Goal: Communication & Community: Answer question/provide support

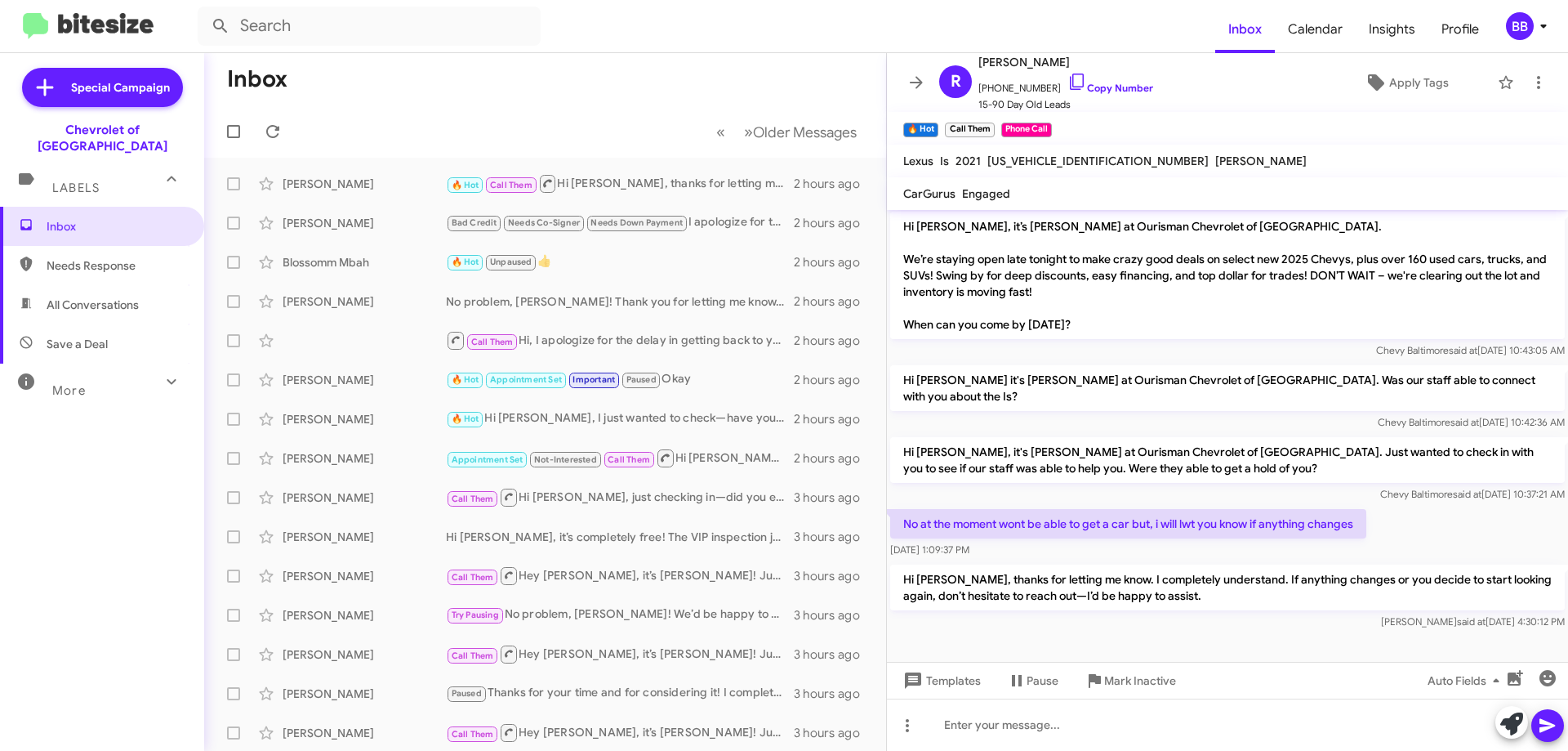
click at [563, 96] on mat-toolbar-row "Inbox" at bounding box center [545, 79] width 682 height 52
click at [753, 134] on span "Older Messages" at bounding box center [804, 132] width 103 height 18
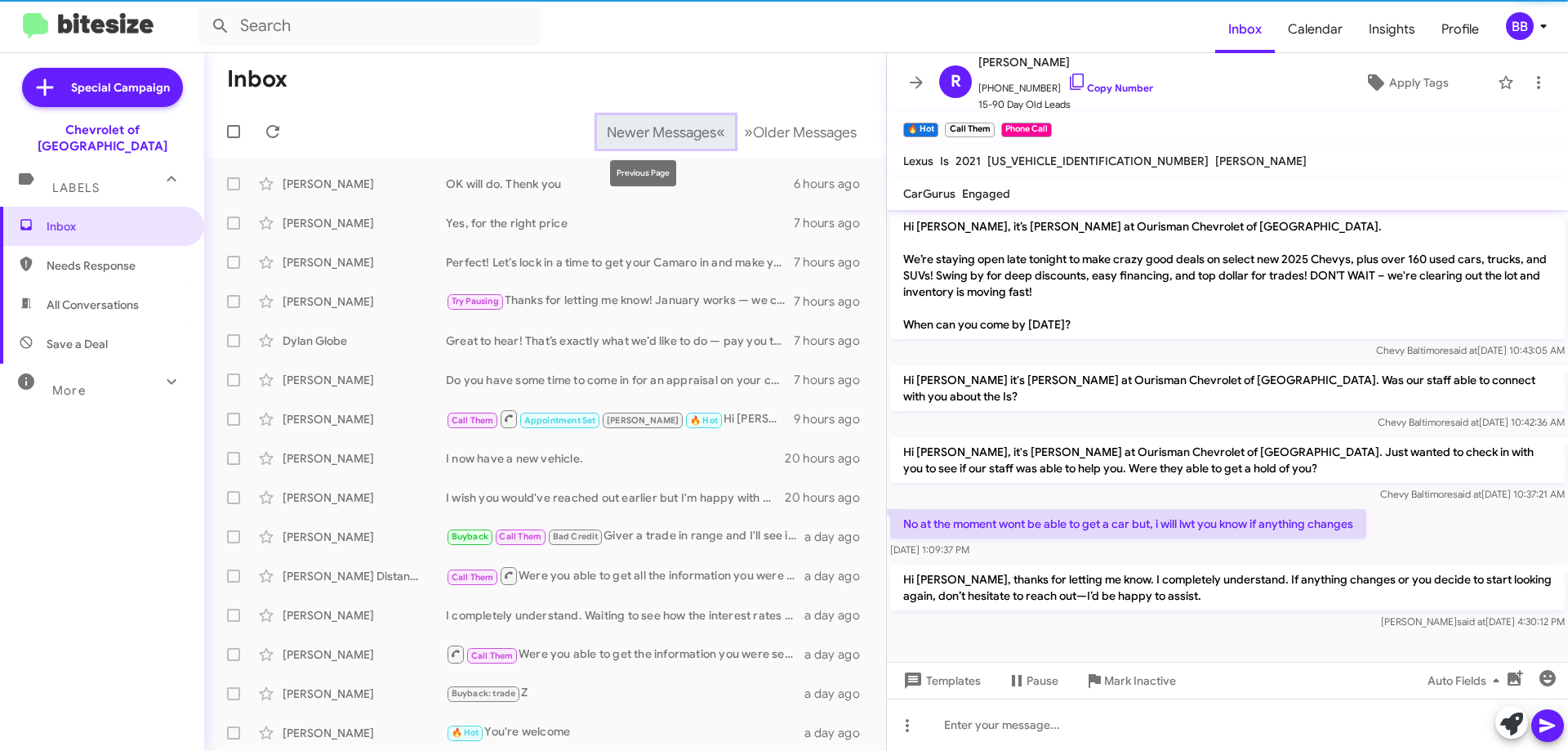
click at [716, 140] on span "«" at bounding box center [721, 132] width 9 height 21
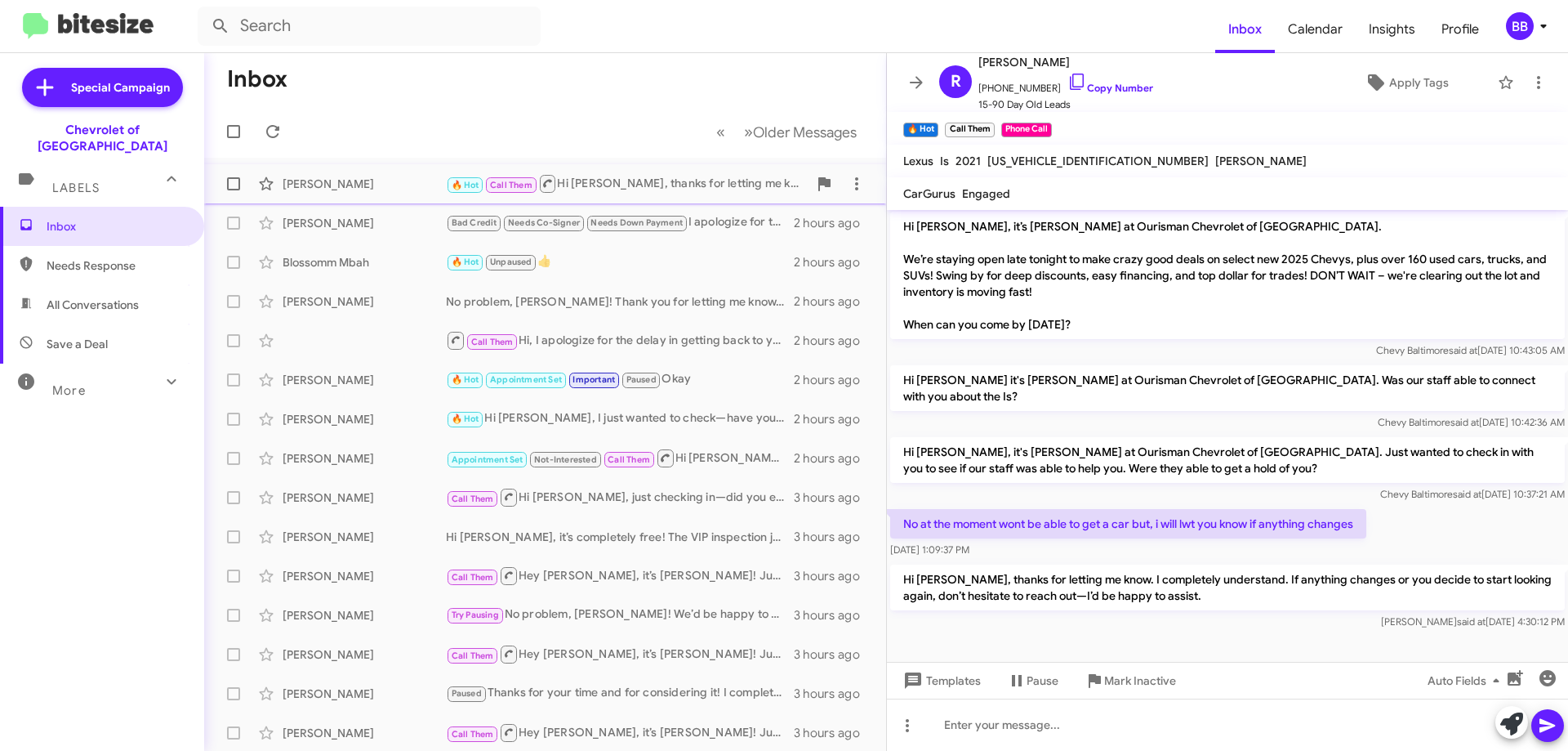
click at [648, 194] on div "🔥 Hot Call Them Hi [PERSON_NAME], thanks for letting me know. I completely unde…" at bounding box center [627, 183] width 362 height 21
click at [689, 148] on mat-toolbar-row "« Previous » Next Older Messages" at bounding box center [545, 131] width 682 height 52
click at [663, 180] on div "🔥 Hot Call Them Hi [PERSON_NAME], thanks for letting me know. I completely unde…" at bounding box center [627, 183] width 362 height 21
click at [1046, 161] on span "[US_VEHICLE_IDENTIFICATION_NUMBER]" at bounding box center [1097, 161] width 221 height 15
drag, startPoint x: 1046, startPoint y: 161, endPoint x: 1056, endPoint y: 161, distance: 10.0
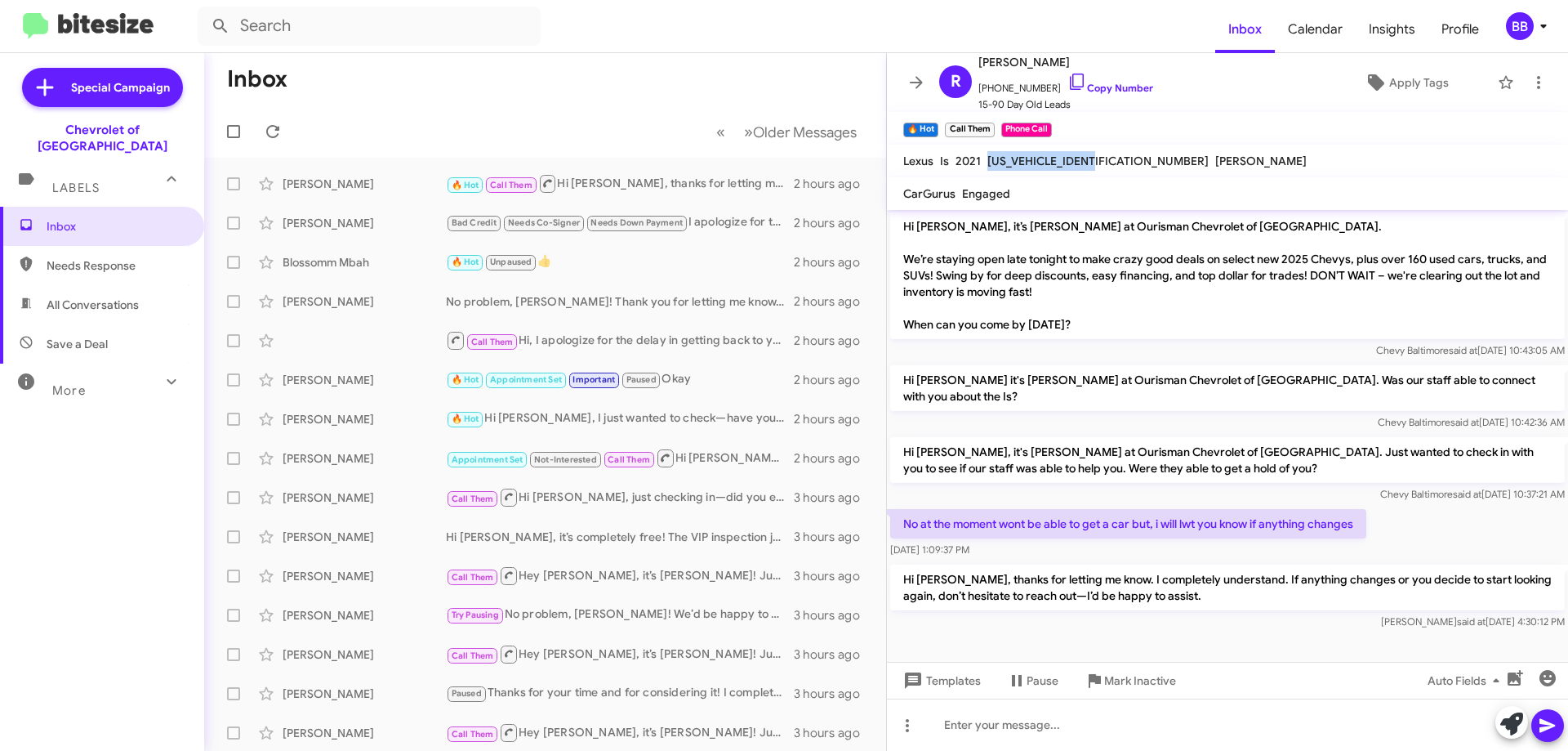
click at [1052, 161] on span "[US_VEHICLE_IDENTIFICATION_NUMBER]" at bounding box center [1097, 161] width 221 height 15
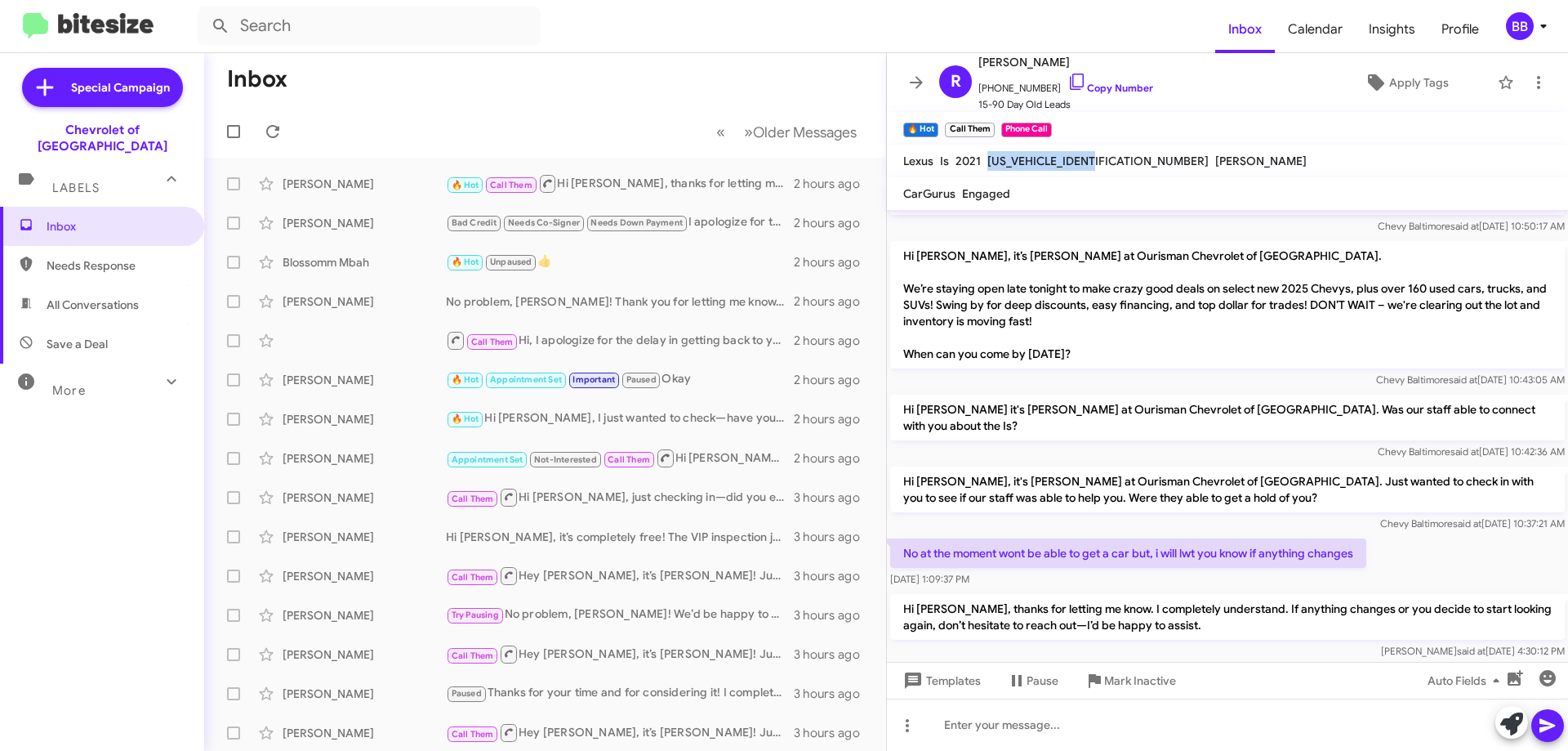
scroll to position [973, 0]
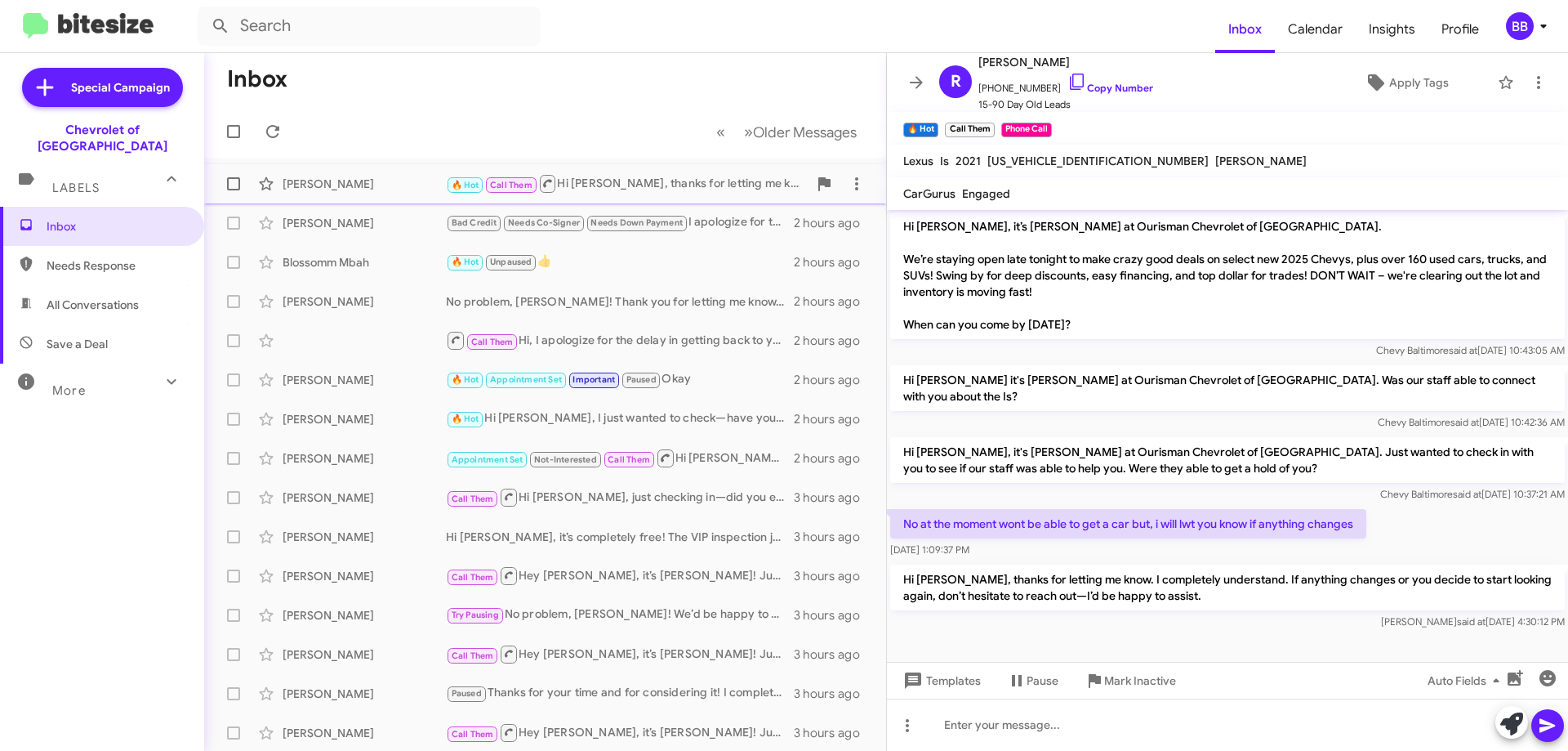
click at [663, 185] on div "🔥 Hot Call Them Hi [PERSON_NAME], thanks for letting me know. I completely unde…" at bounding box center [627, 183] width 362 height 21
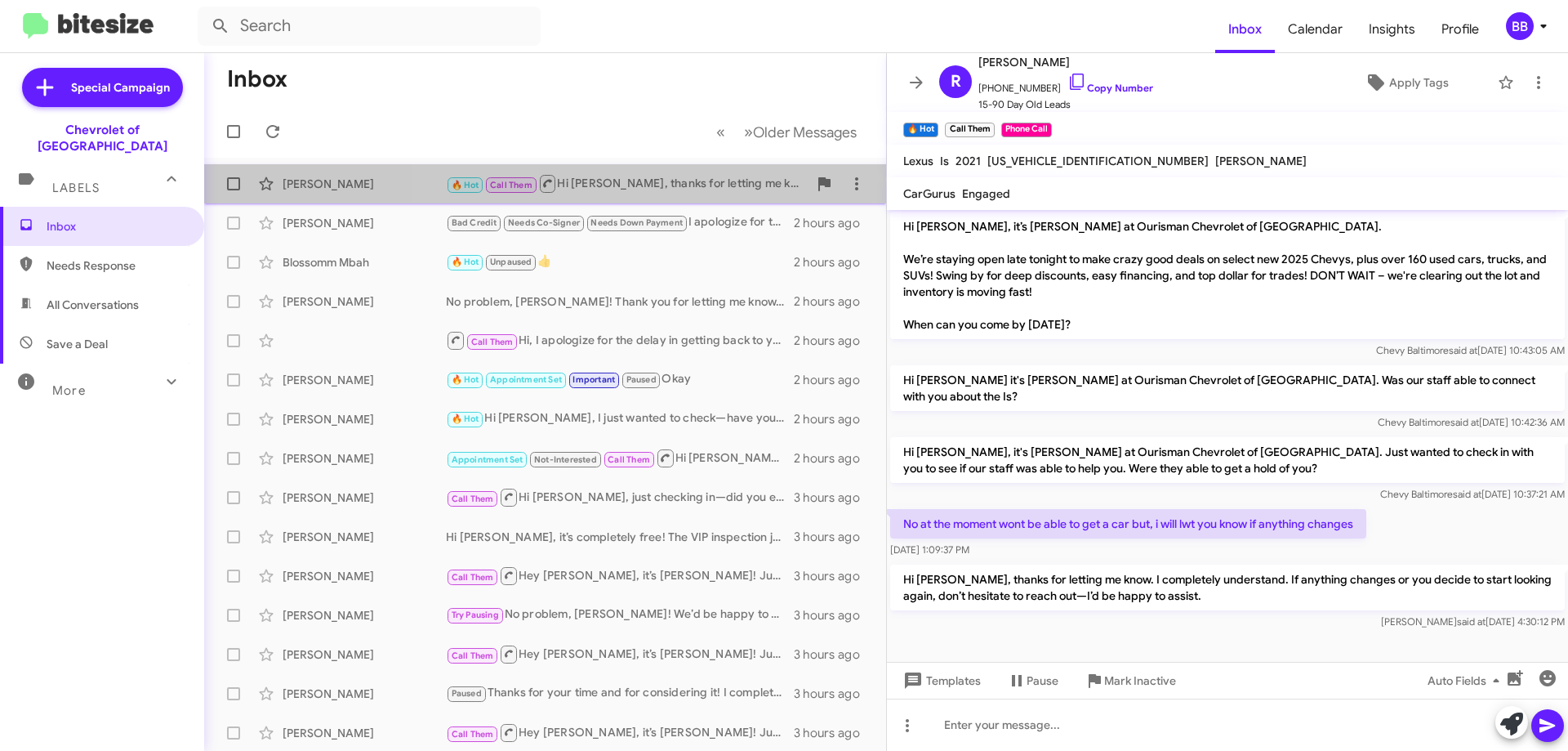
click at [654, 188] on div "🔥 Hot Call Them Hi [PERSON_NAME], thanks for letting me know. I completely unde…" at bounding box center [627, 183] width 362 height 21
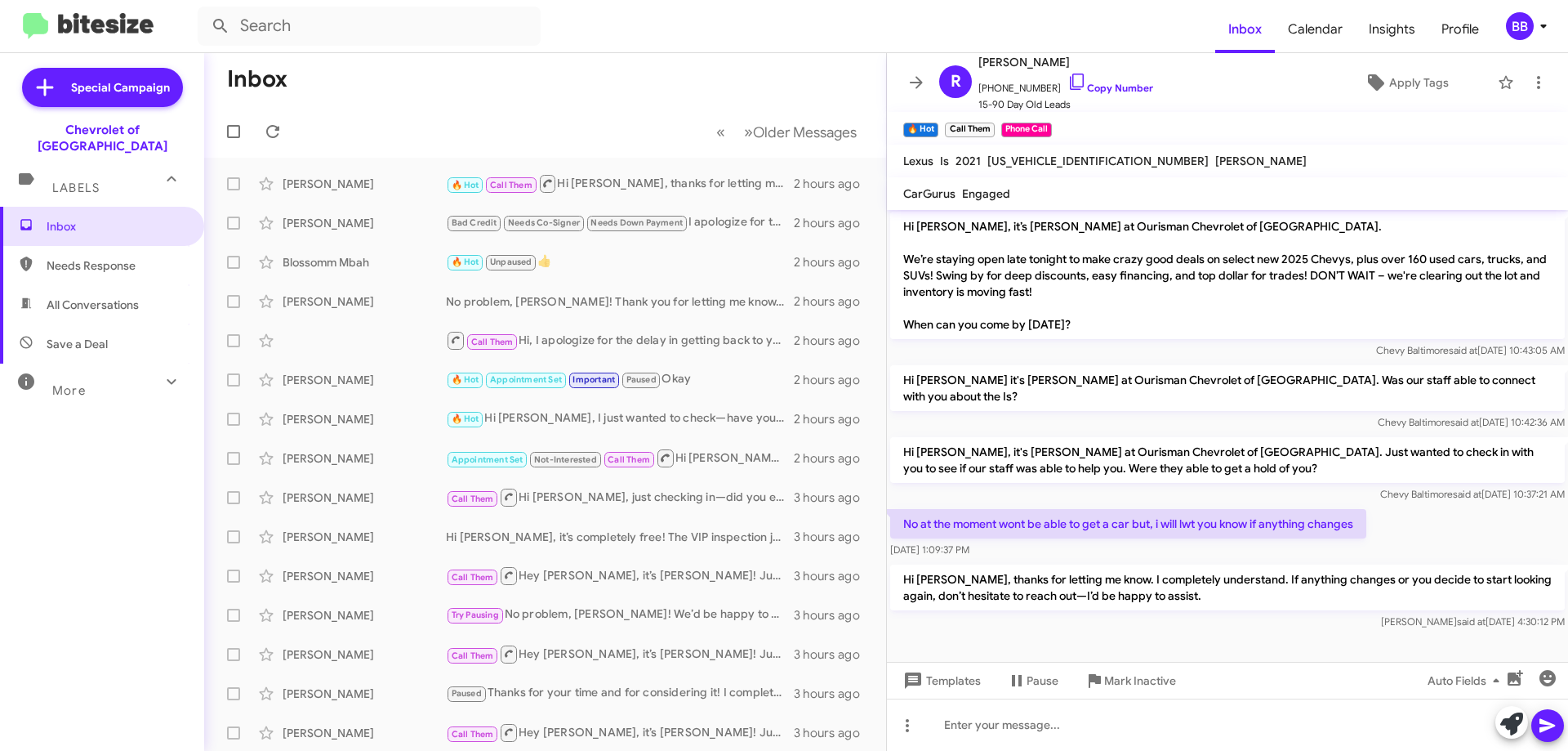
click at [137, 259] on span "Needs Response" at bounding box center [102, 265] width 204 height 39
type input "in:needs-response"
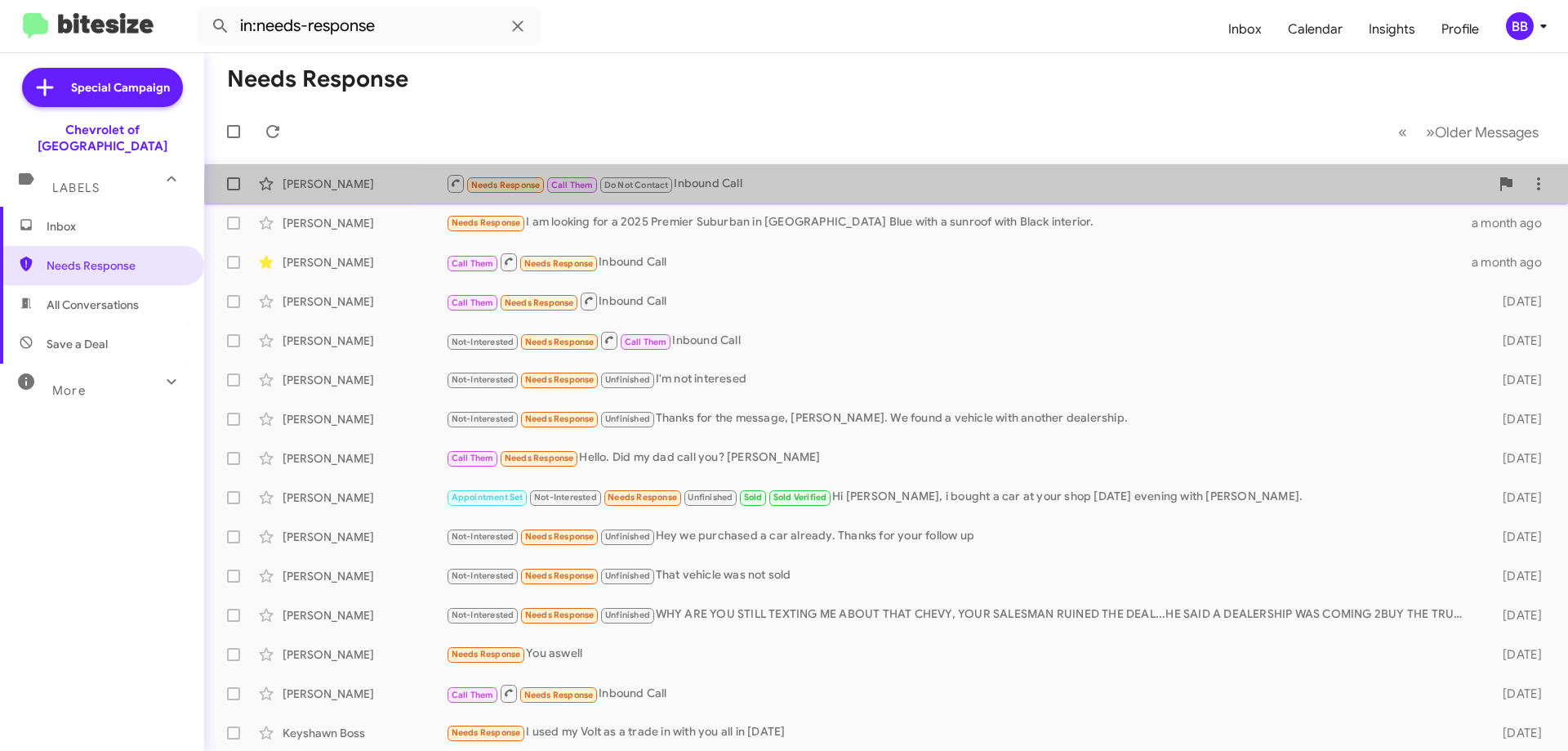
click at [1021, 189] on div "Needs Response Call Them Do Not Contact Inbound Call" at bounding box center [968, 183] width 1044 height 21
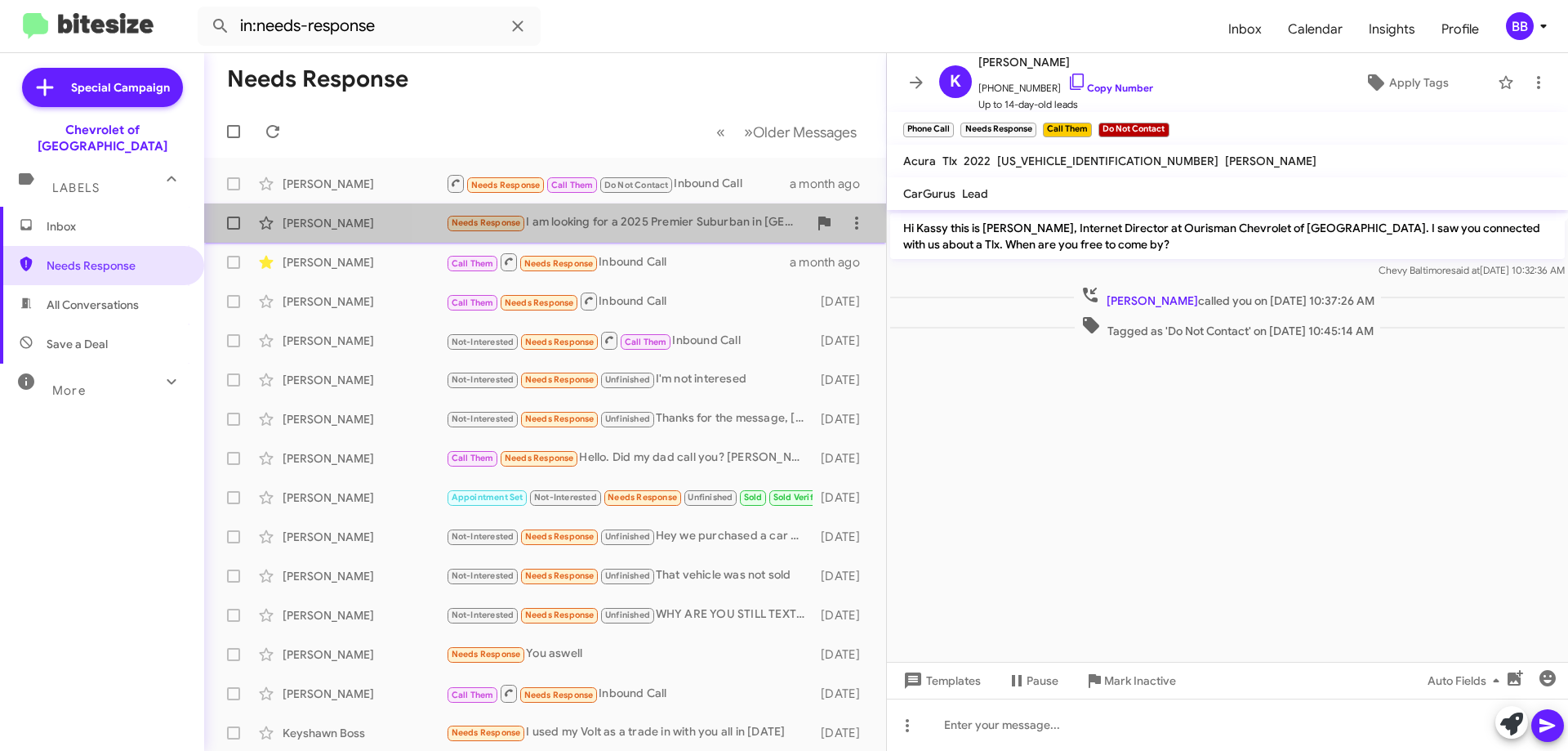
click at [673, 220] on div "Needs Response I am looking for a 2025 Premier Suburban in [GEOGRAPHIC_DATA] wi…" at bounding box center [627, 223] width 362 height 19
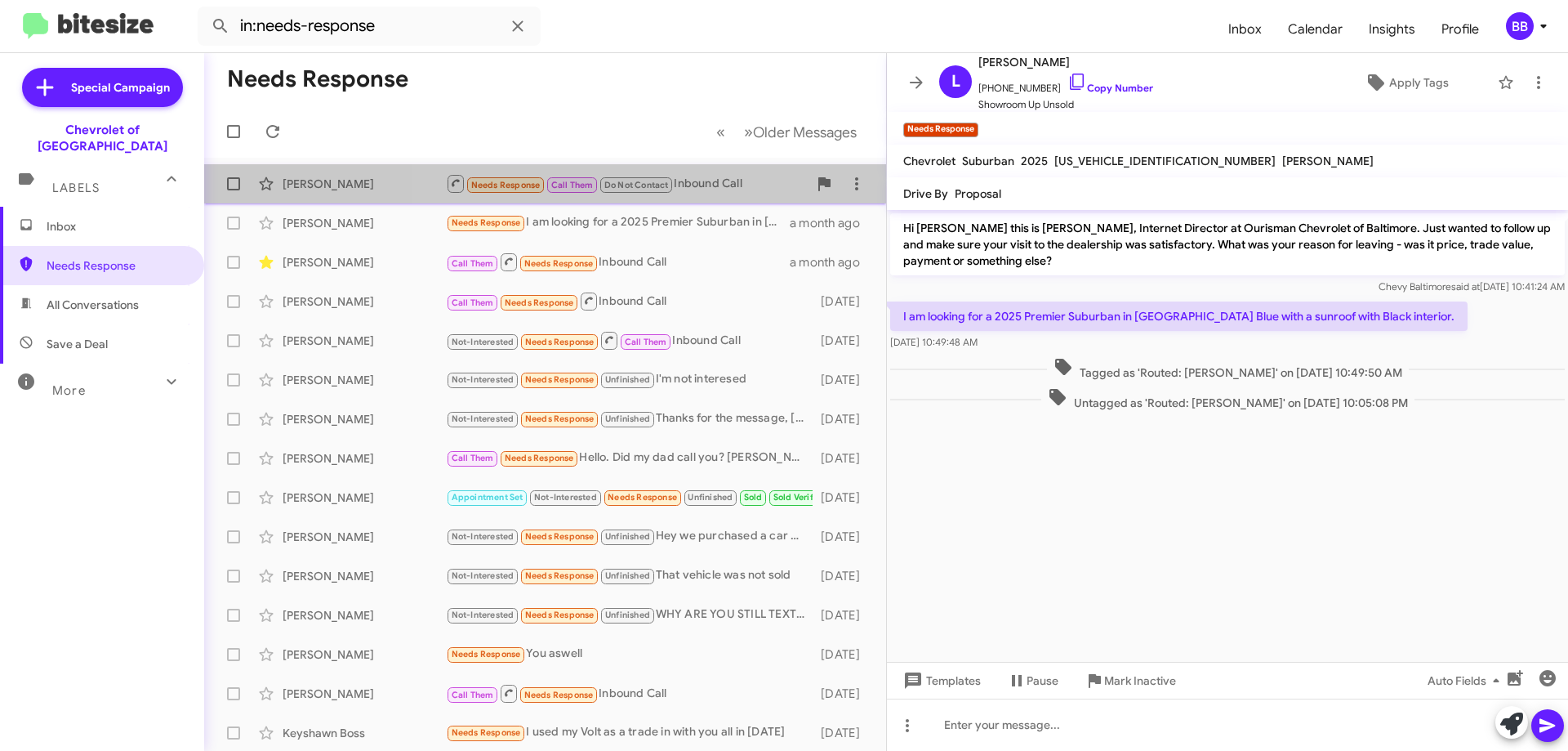
click at [721, 186] on div "Needs Response Call Them Do Not Contact Inbound Call" at bounding box center [627, 183] width 362 height 21
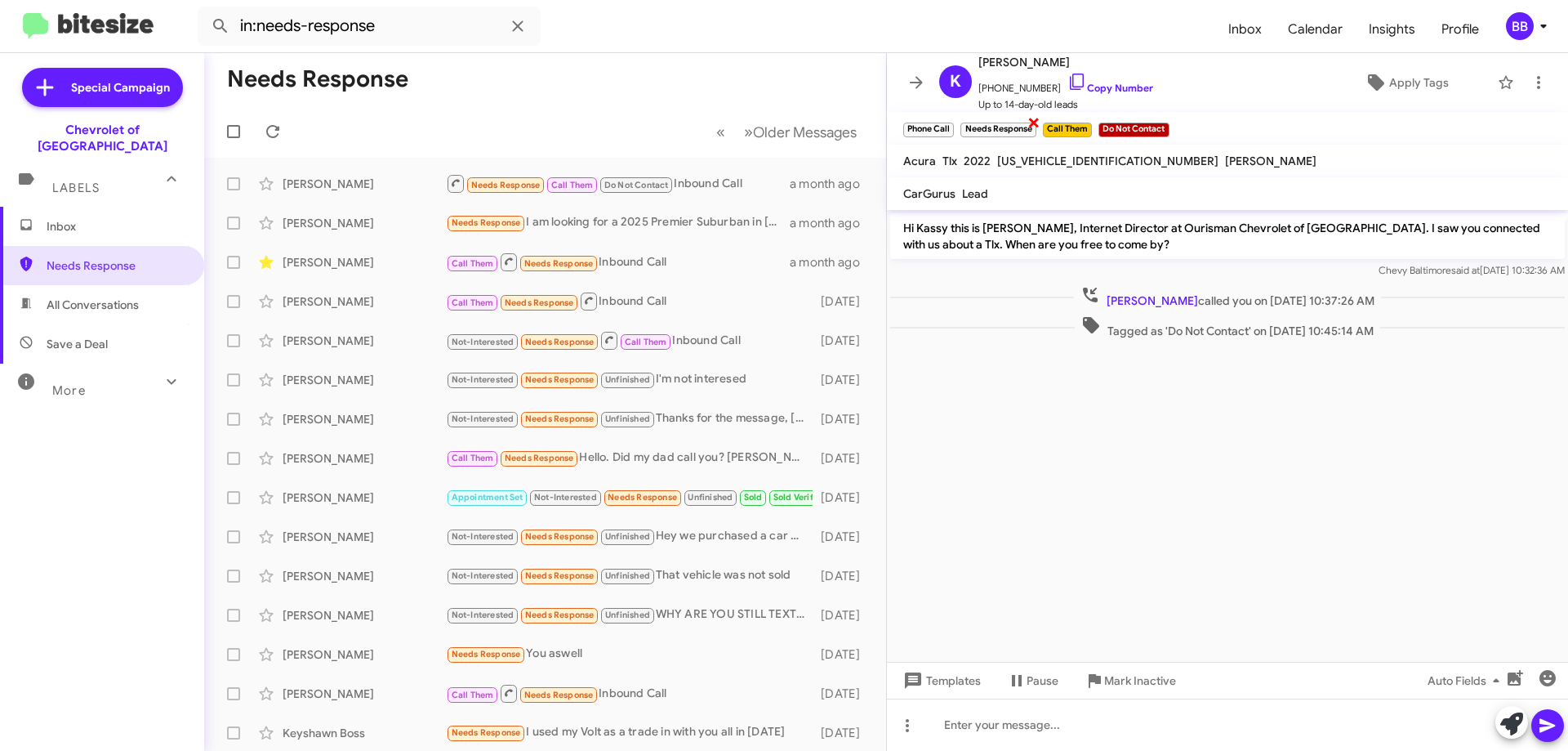
click at [1033, 122] on span "×" at bounding box center [1033, 122] width 13 height 20
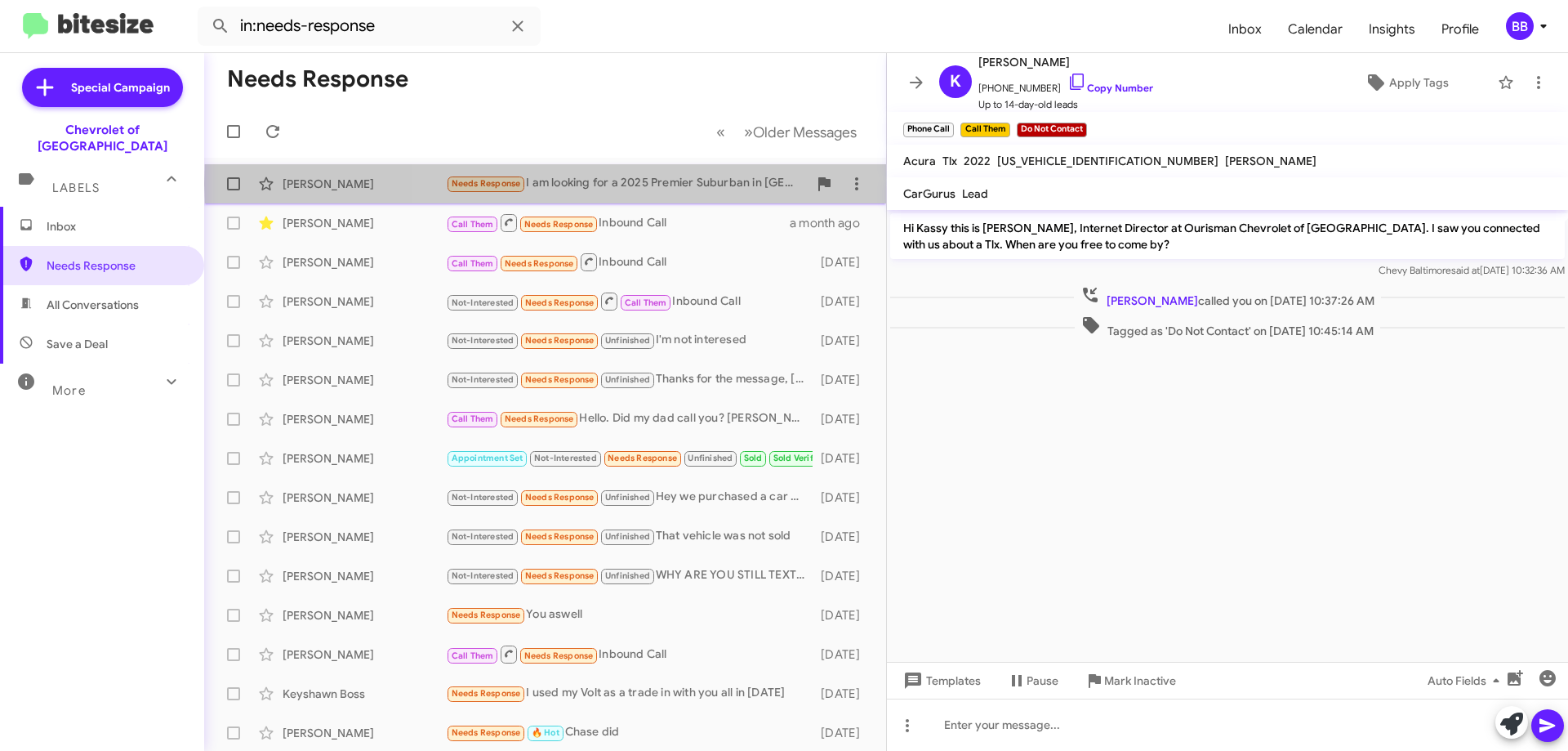
click at [709, 184] on div "Needs Response I am looking for a 2025 Premier Suburban in [GEOGRAPHIC_DATA] wi…" at bounding box center [627, 183] width 362 height 19
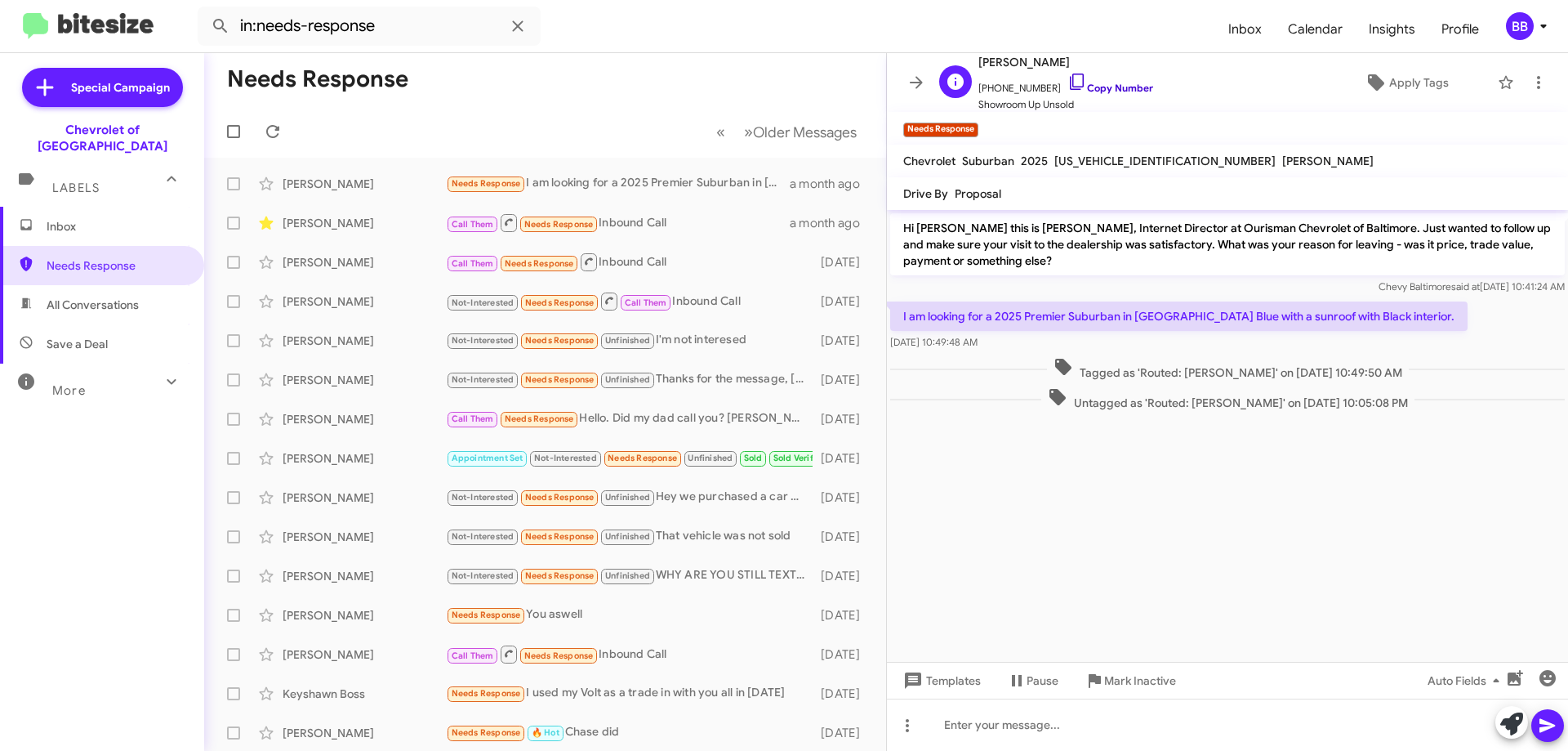
click at [1116, 89] on link "Copy Number" at bounding box center [1110, 88] width 86 height 12
click at [1422, 80] on span "Apply Tags" at bounding box center [1419, 82] width 60 height 30
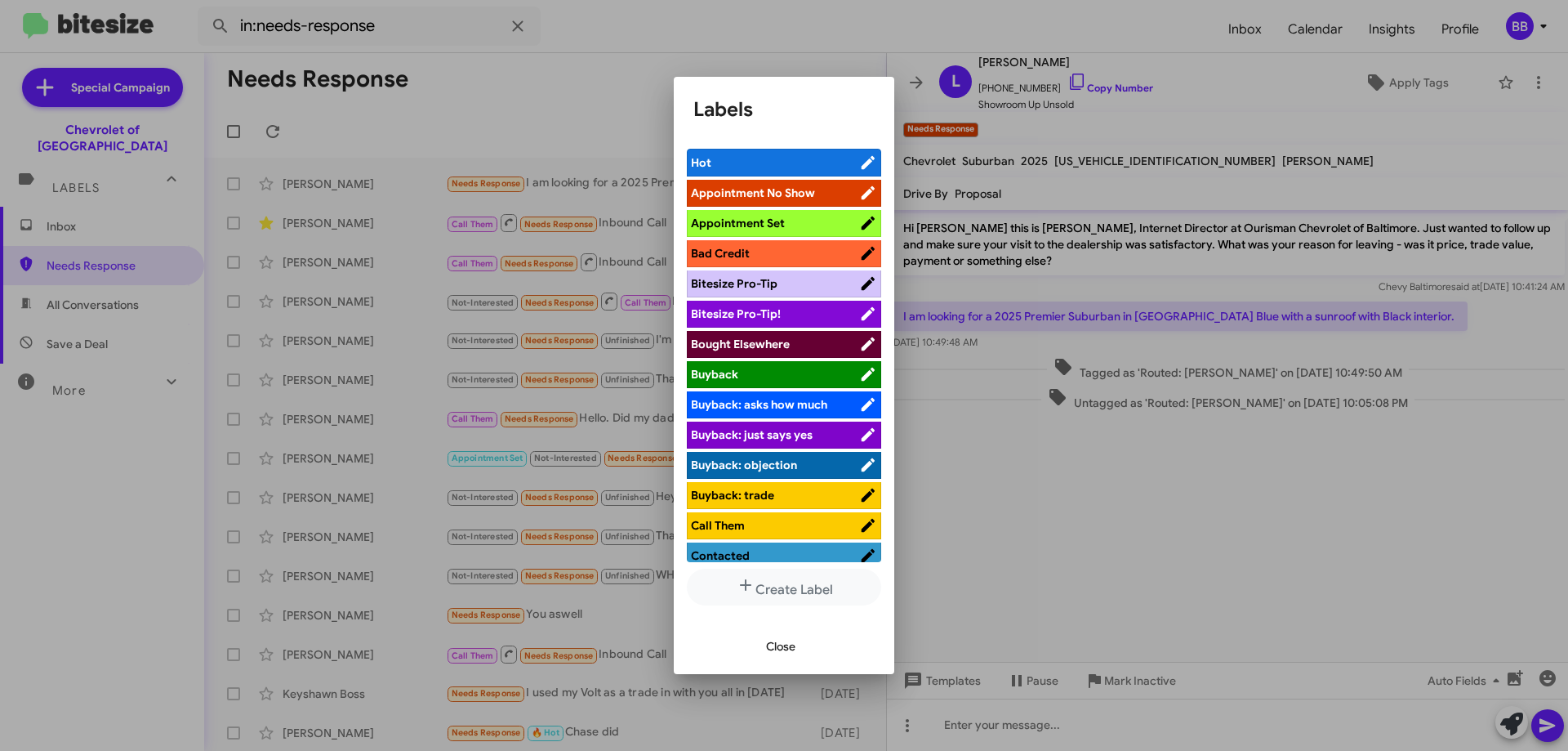
click at [781, 349] on span "Bought Elsewhere" at bounding box center [741, 344] width 99 height 15
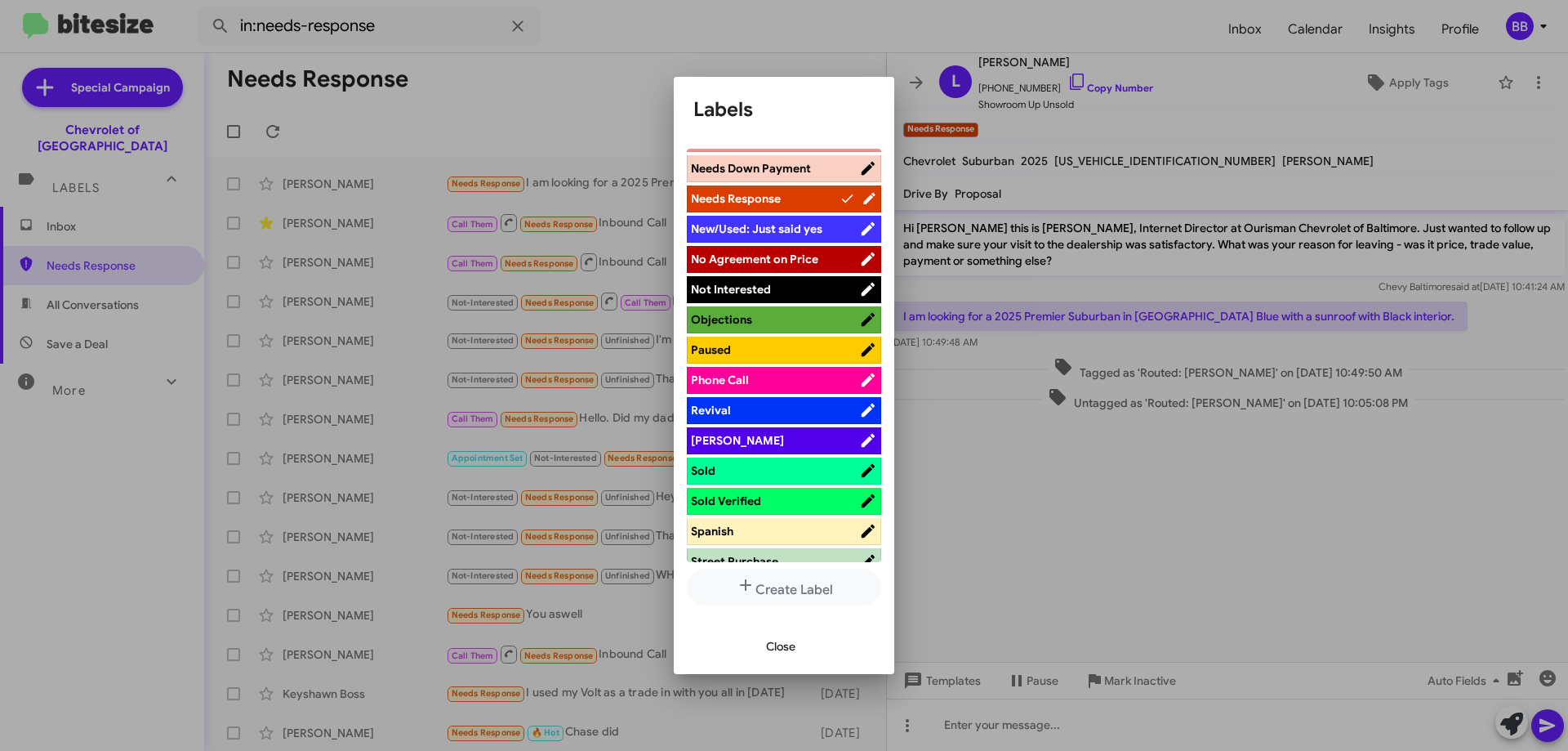
scroll to position [735, 0]
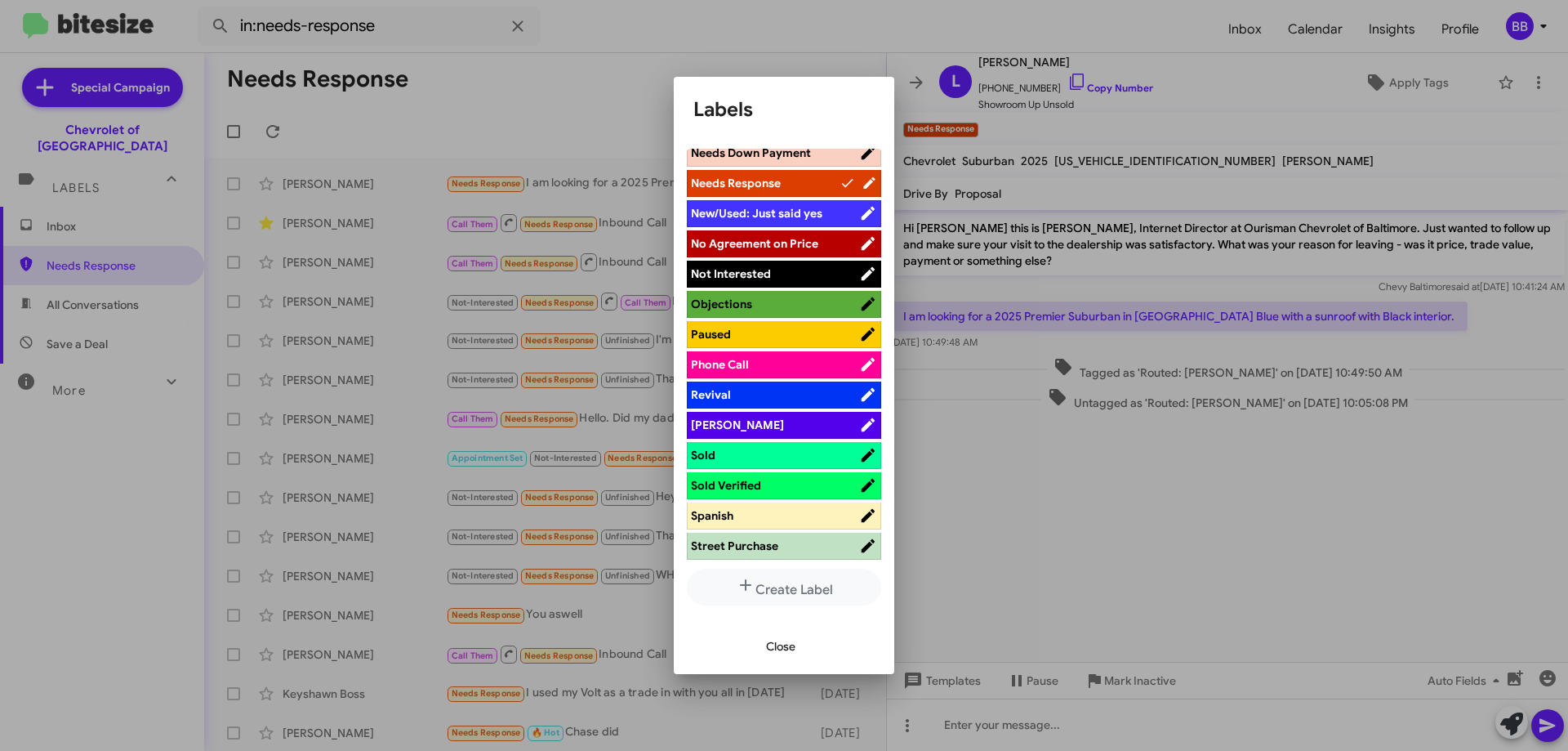
click at [790, 238] on span "No Agreement on Price" at bounding box center [754, 243] width 128 height 15
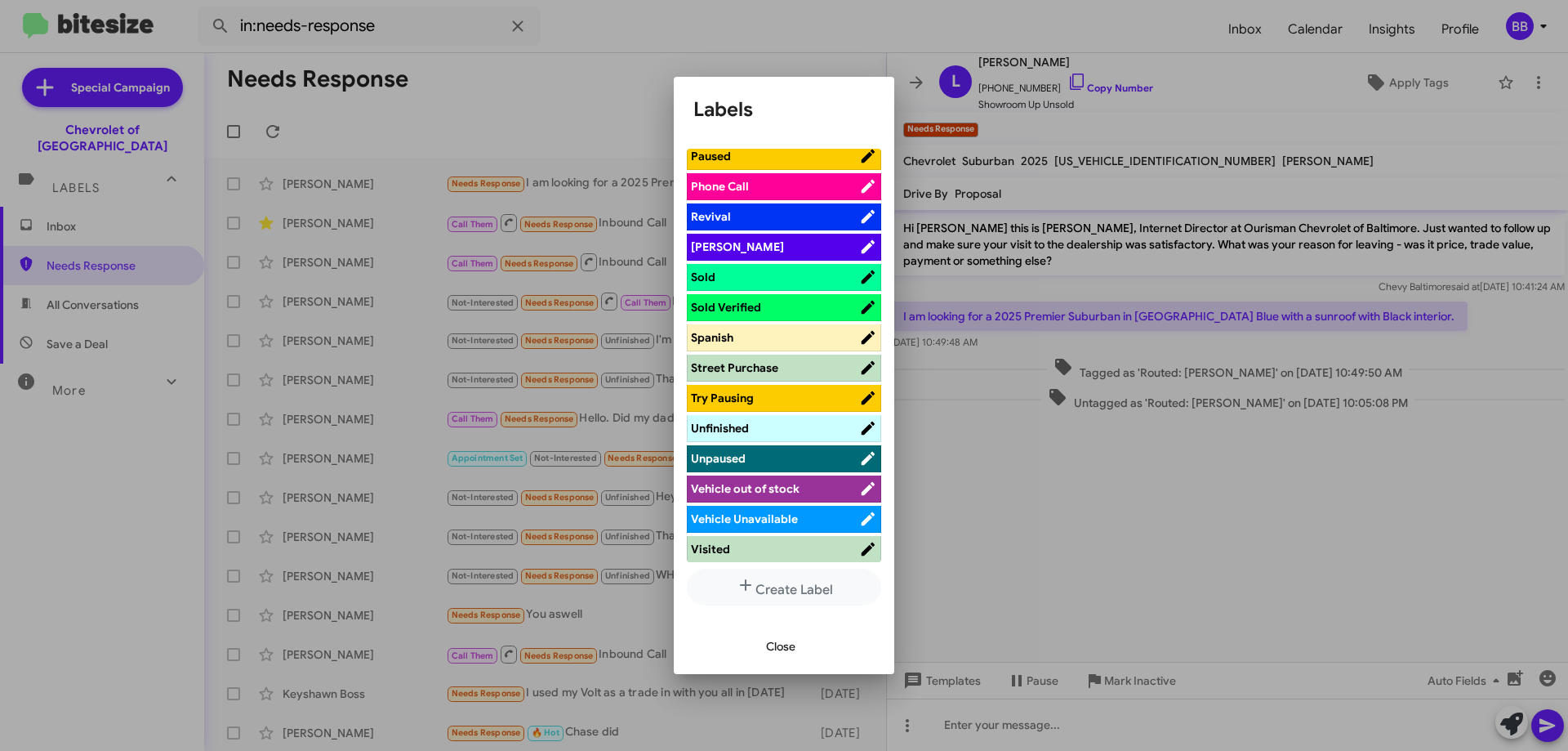
scroll to position [917, 0]
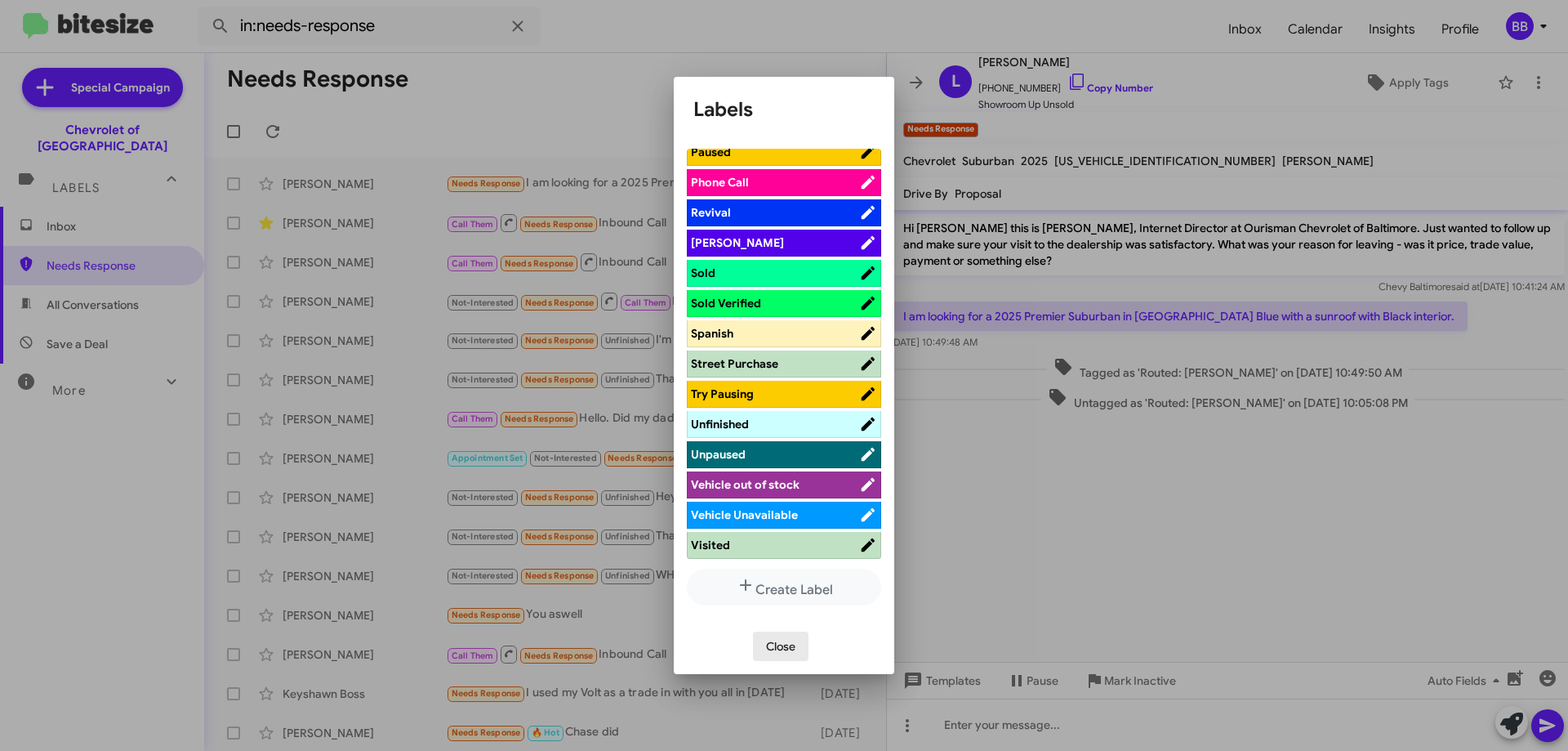
click at [786, 654] on span "Close" at bounding box center [781, 646] width 30 height 30
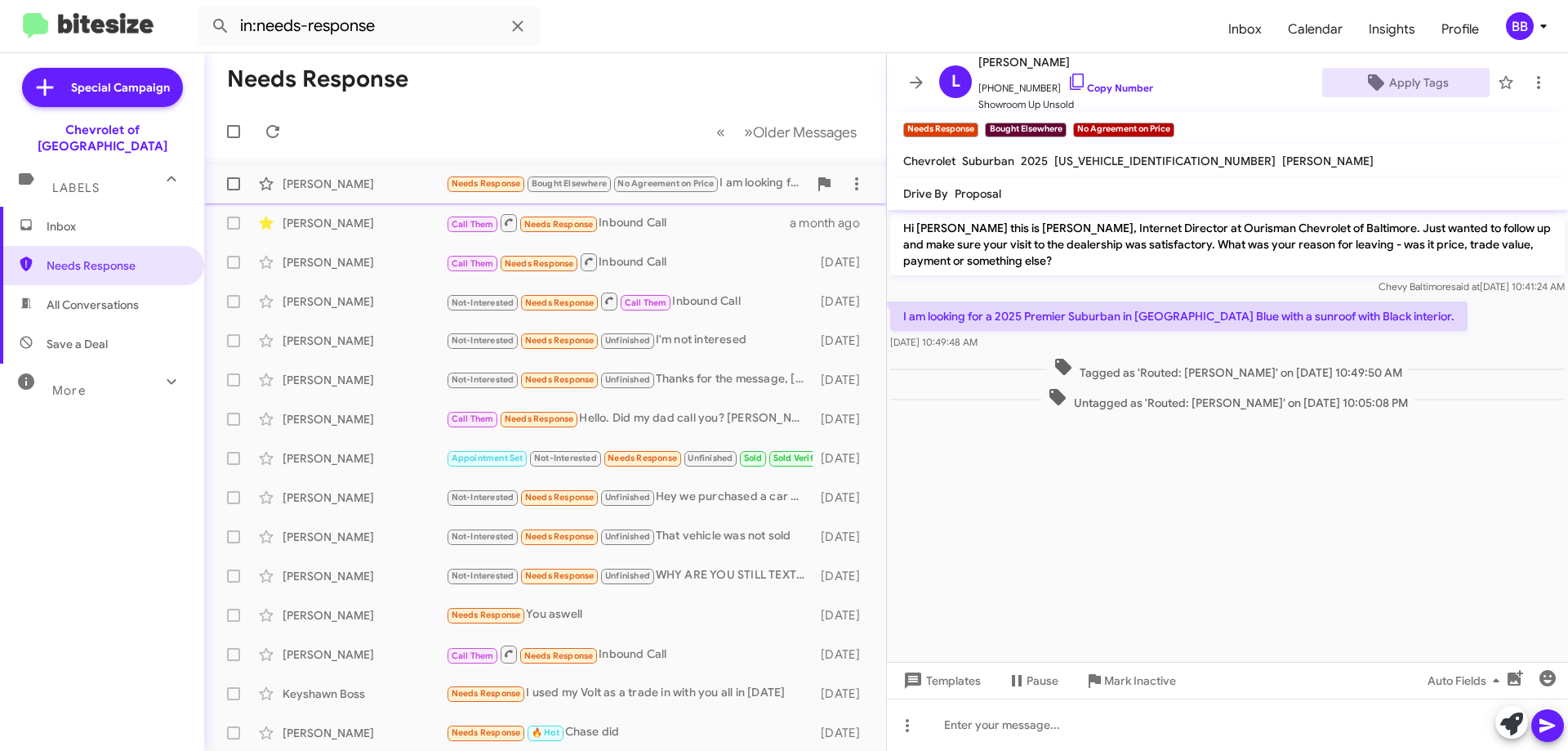
click at [745, 188] on div "Needs Response Bought Elsewhere No Agreement on Price I am looking for a 2025 P…" at bounding box center [627, 183] width 362 height 19
click at [975, 122] on span "×" at bounding box center [976, 122] width 13 height 20
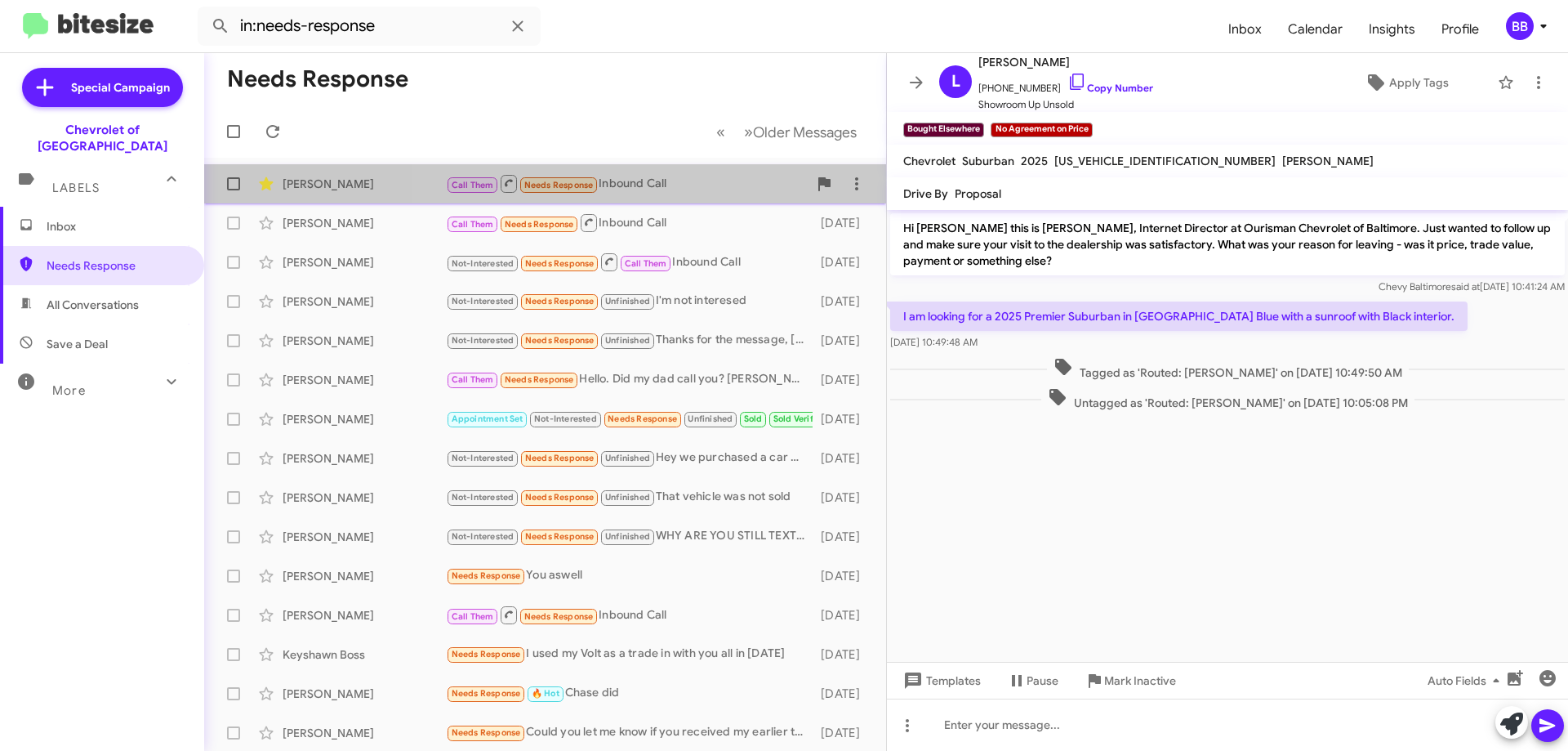
click at [702, 187] on div "Call Them Needs Response Inbound Call" at bounding box center [627, 183] width 362 height 21
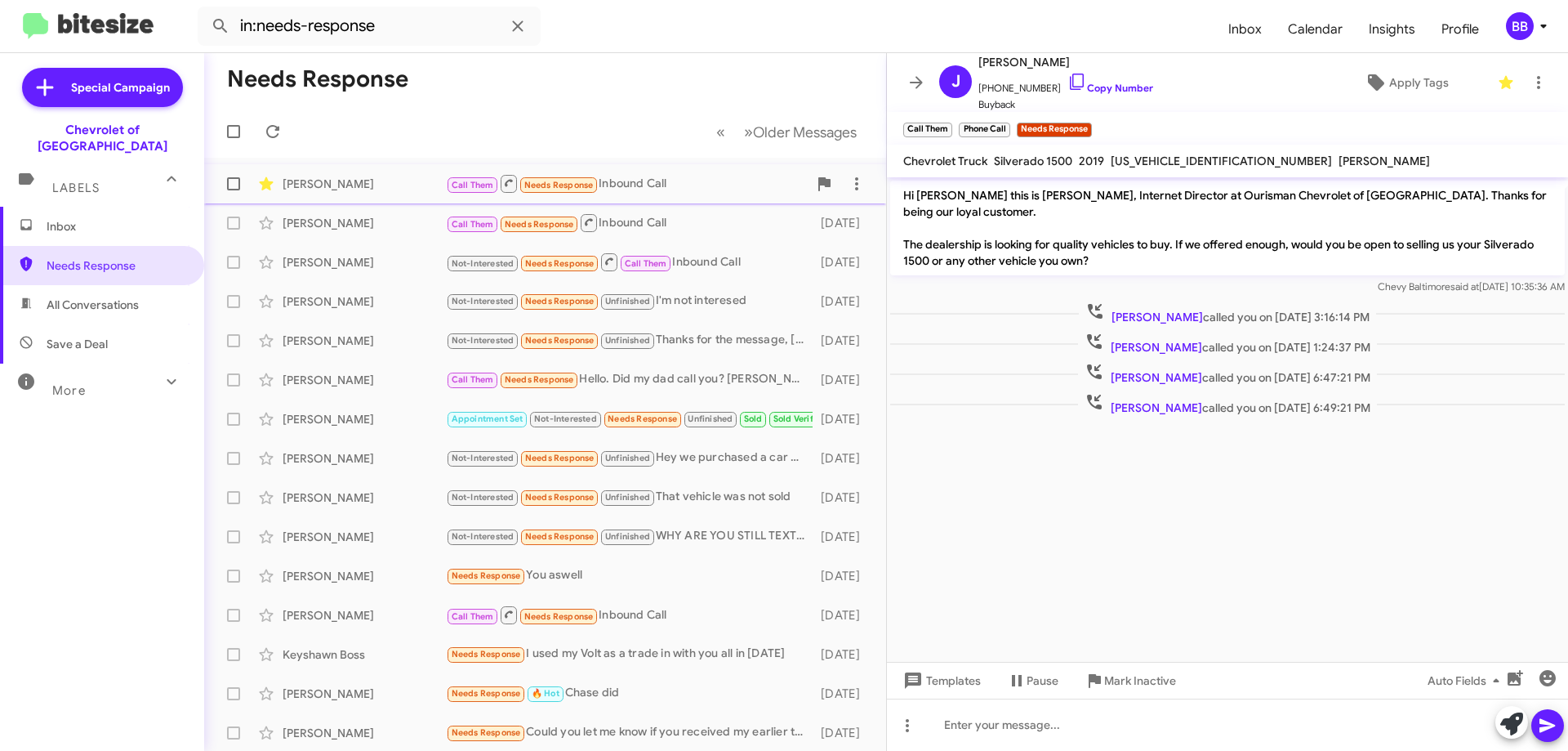
click at [708, 186] on div "Call Them Needs Response Inbound Call" at bounding box center [627, 183] width 362 height 21
click at [1108, 93] on link "Copy Number" at bounding box center [1110, 88] width 86 height 12
click at [1431, 89] on span "Apply Tags" at bounding box center [1419, 82] width 60 height 30
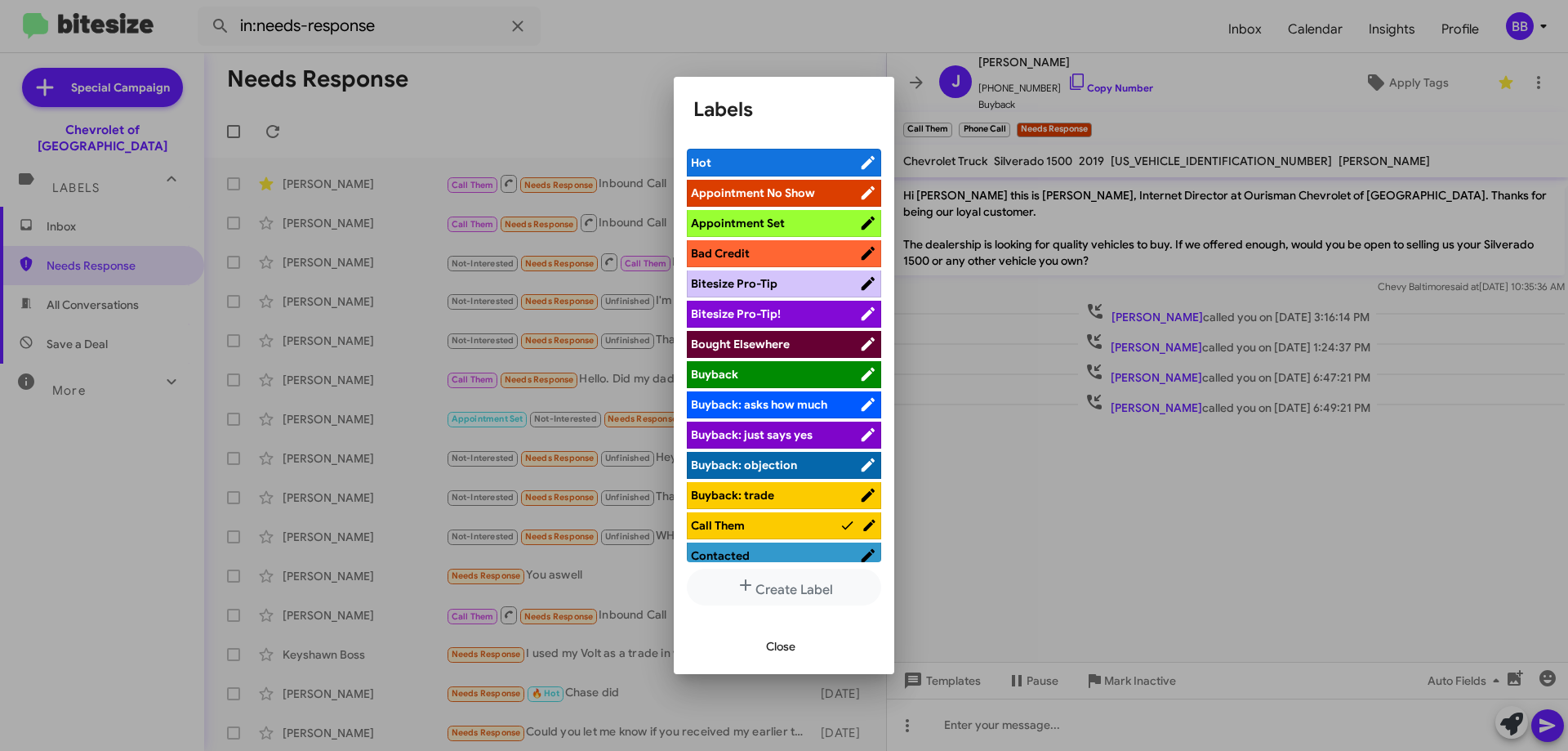
click at [781, 254] on span "Bad Credit" at bounding box center [775, 253] width 168 height 16
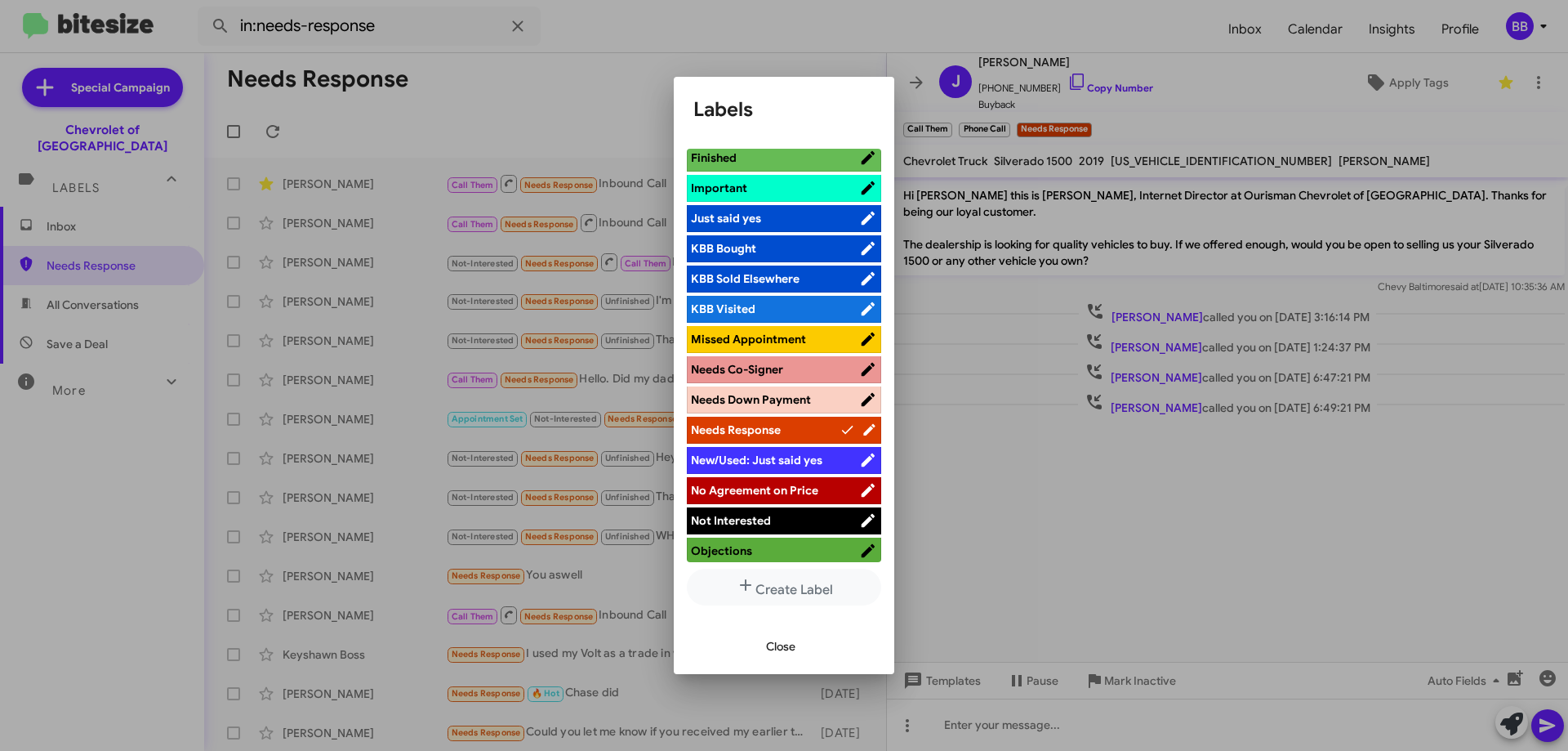
scroll to position [490, 0]
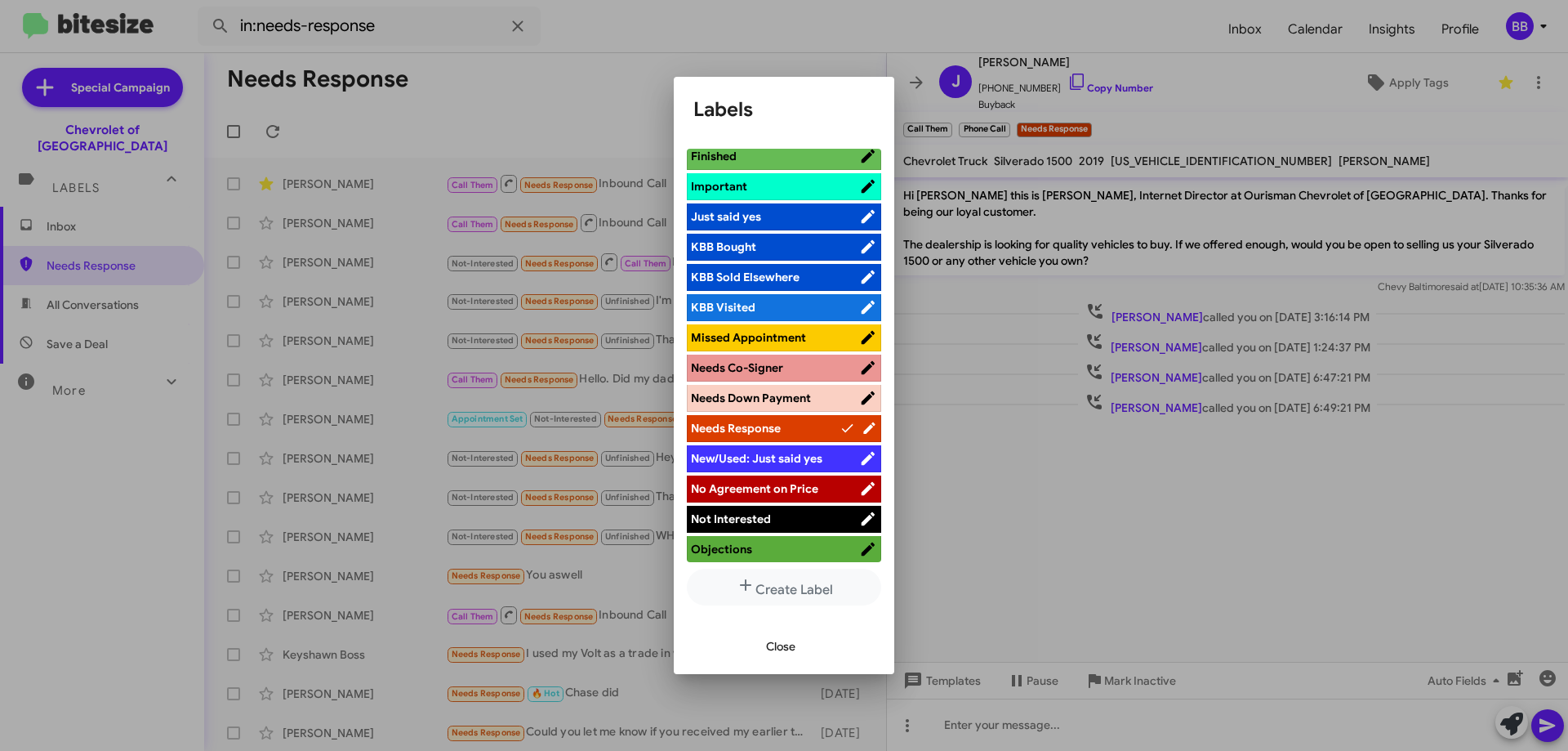
click at [785, 489] on span "No Agreement on Price" at bounding box center [754, 488] width 128 height 15
click at [820, 427] on span "Needs Response" at bounding box center [765, 428] width 148 height 16
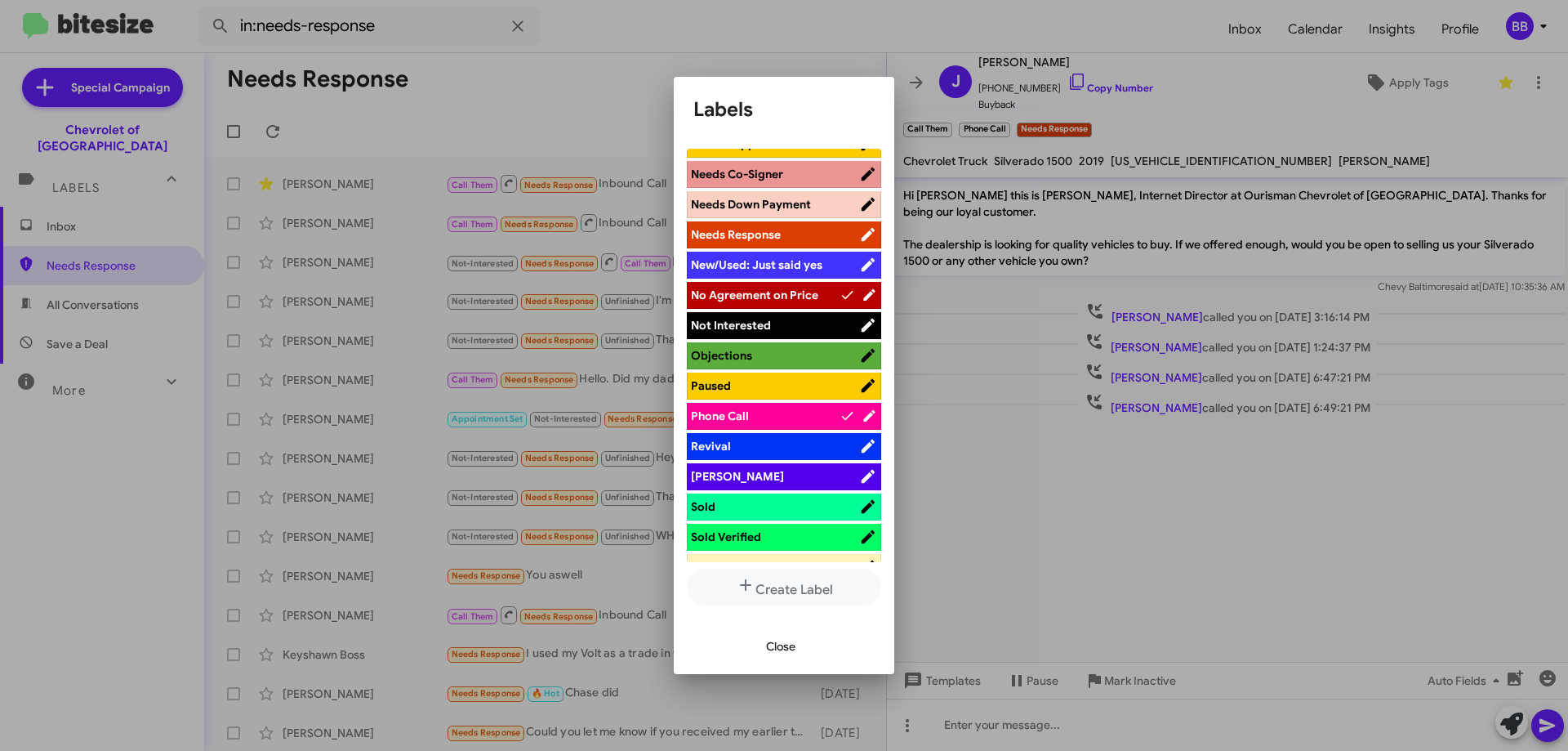
scroll to position [735, 0]
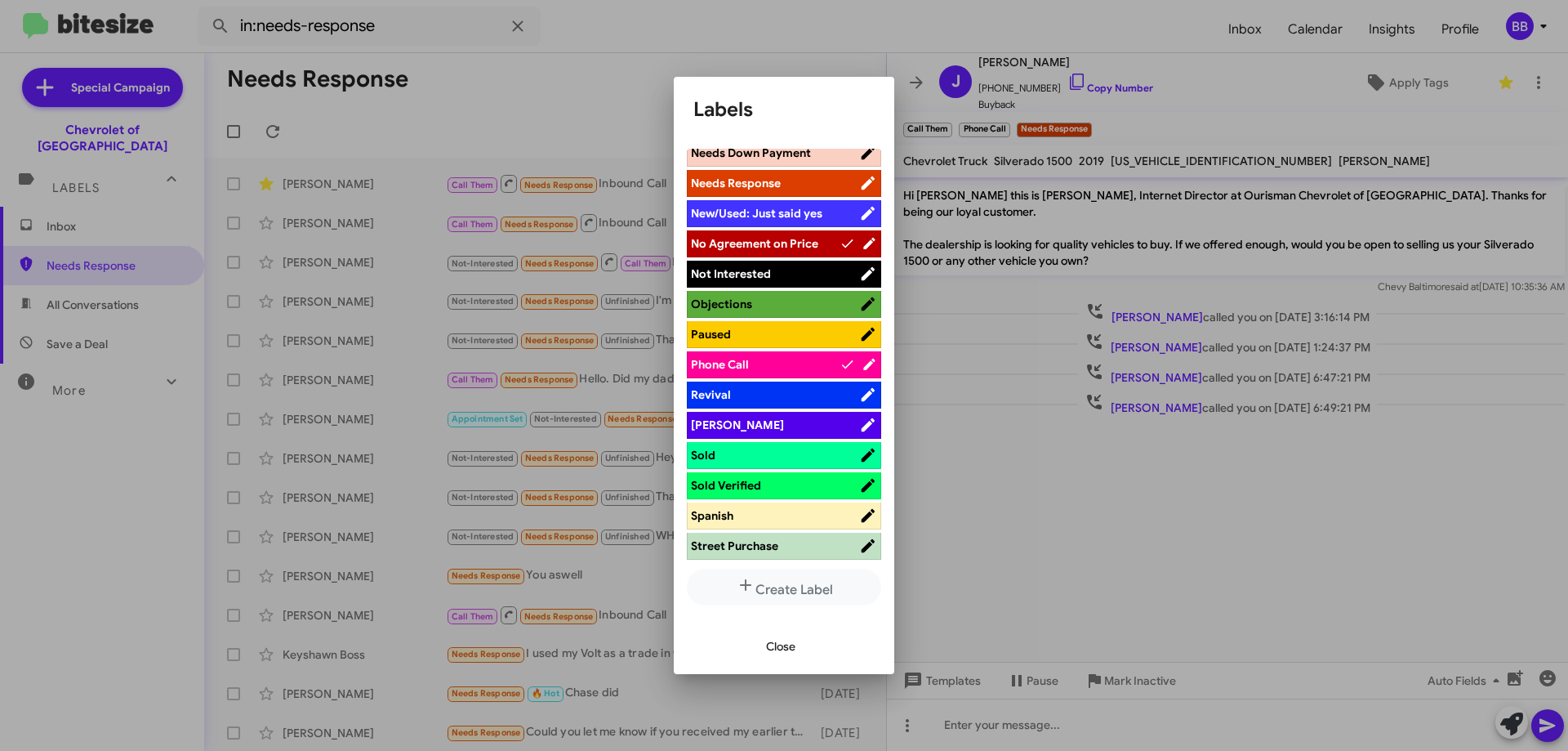
click at [772, 273] on span "Not Interested" at bounding box center [775, 273] width 168 height 16
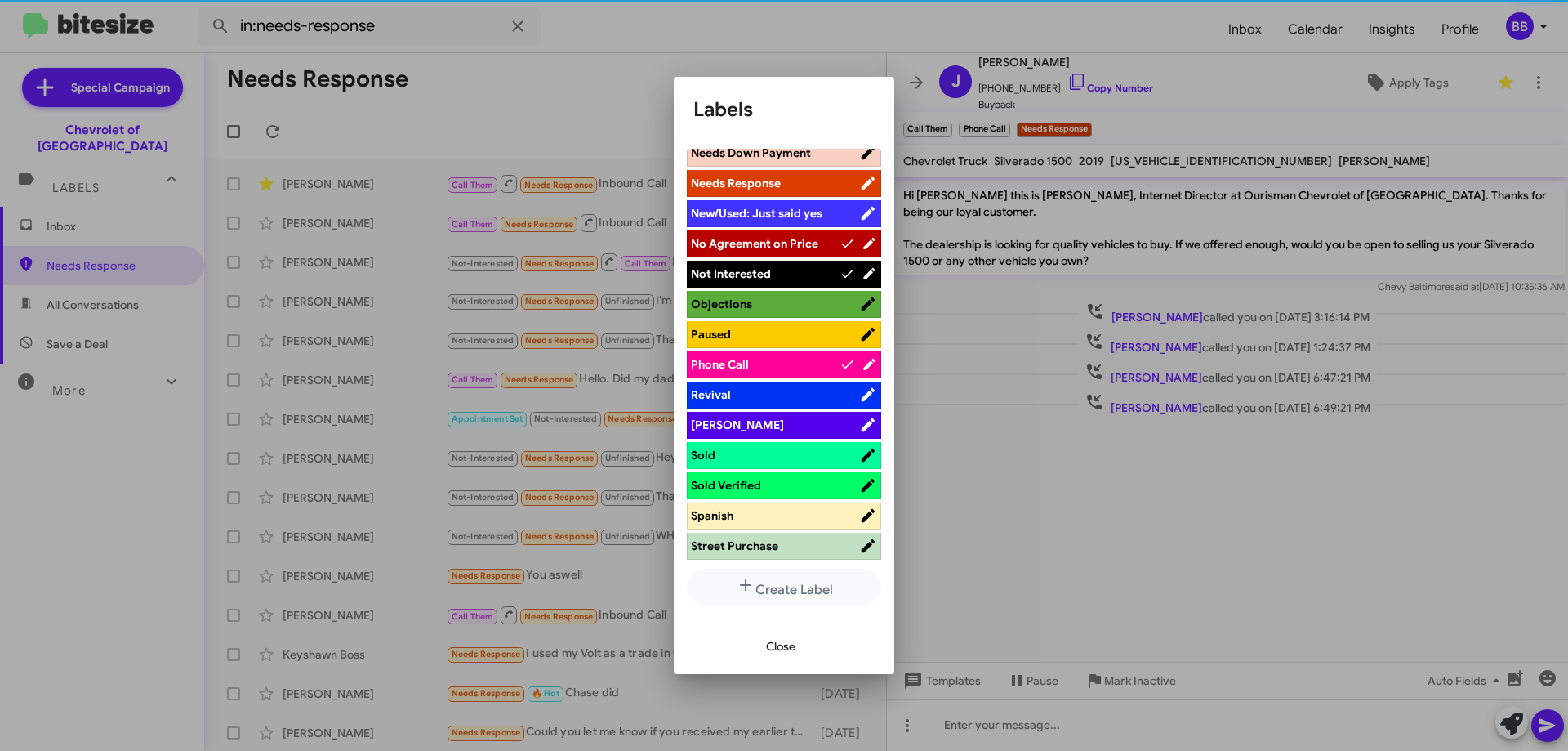
click at [774, 655] on span "Close" at bounding box center [781, 646] width 30 height 30
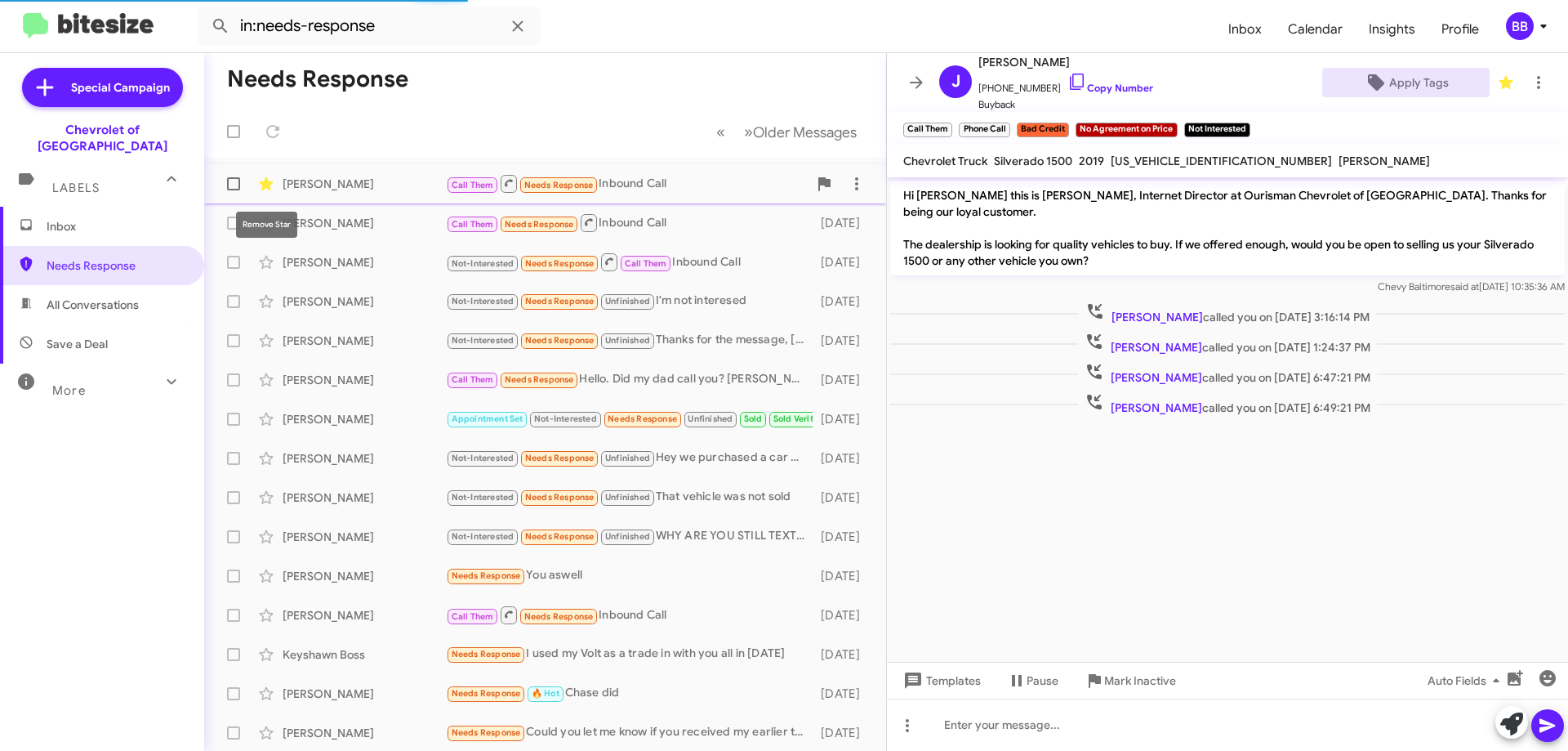
drag, startPoint x: 265, startPoint y: 181, endPoint x: 274, endPoint y: 183, distance: 9.2
click at [265, 182] on icon at bounding box center [266, 183] width 14 height 13
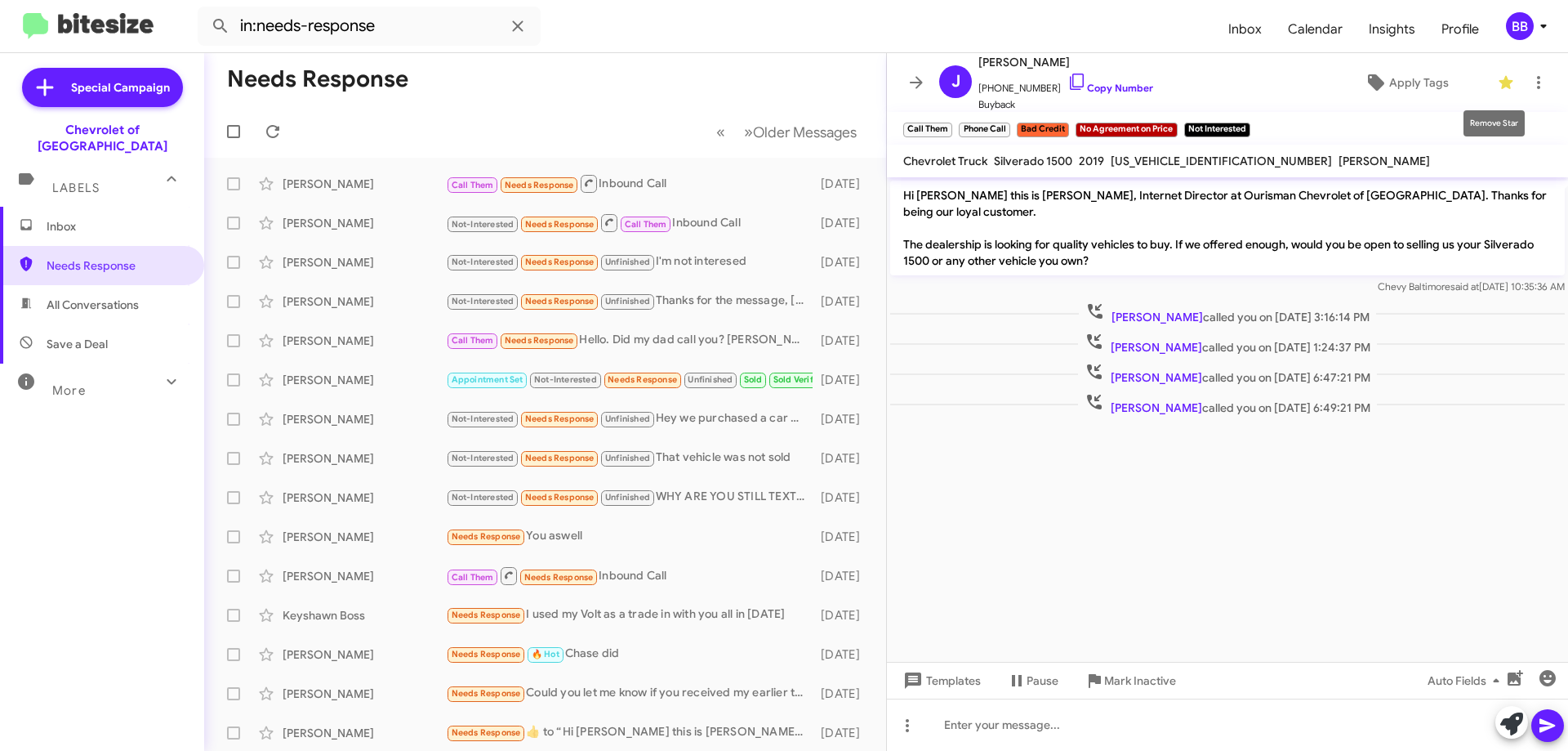
click at [1499, 80] on icon at bounding box center [1505, 82] width 14 height 13
click at [675, 184] on div "Call Them Needs Response Inbound Call" at bounding box center [627, 183] width 362 height 21
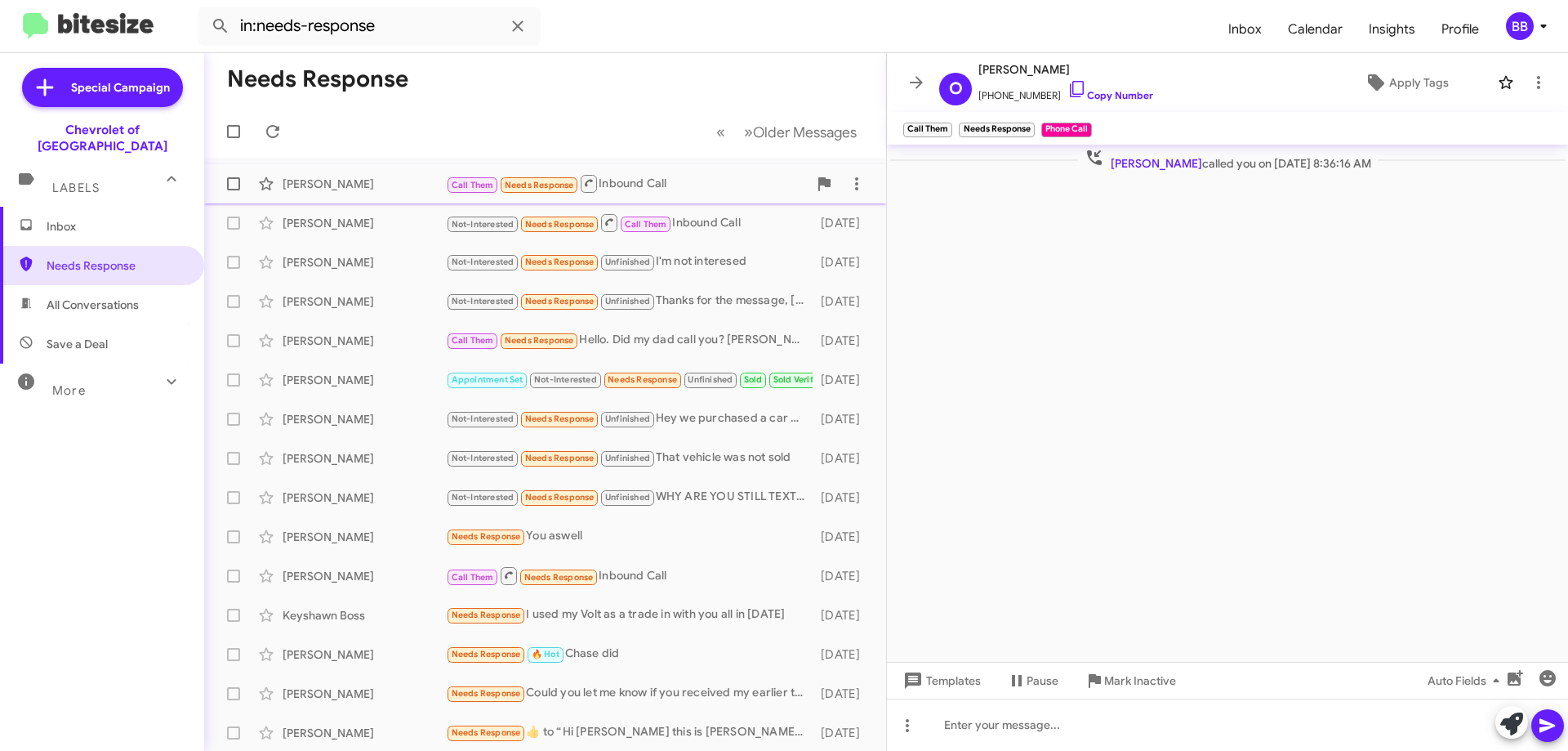
click at [706, 166] on span "[PERSON_NAME] Call Them Needs Response Inbound Call [DATE]" at bounding box center [545, 183] width 682 height 39
click at [711, 186] on div "Call Them Needs Response Inbound Call" at bounding box center [627, 183] width 362 height 21
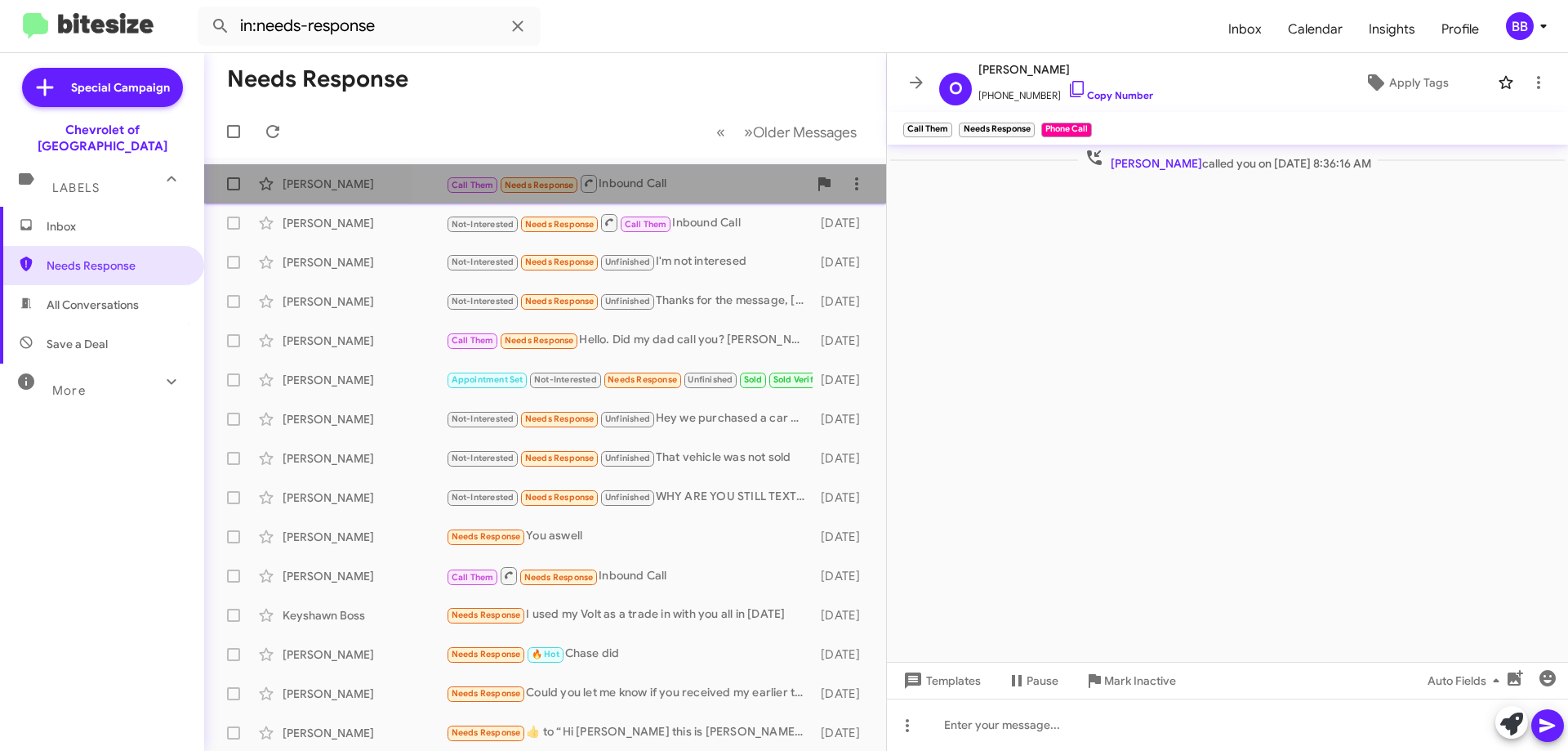
click at [712, 185] on div "Call Them Needs Response Inbound Call" at bounding box center [627, 183] width 362 height 21
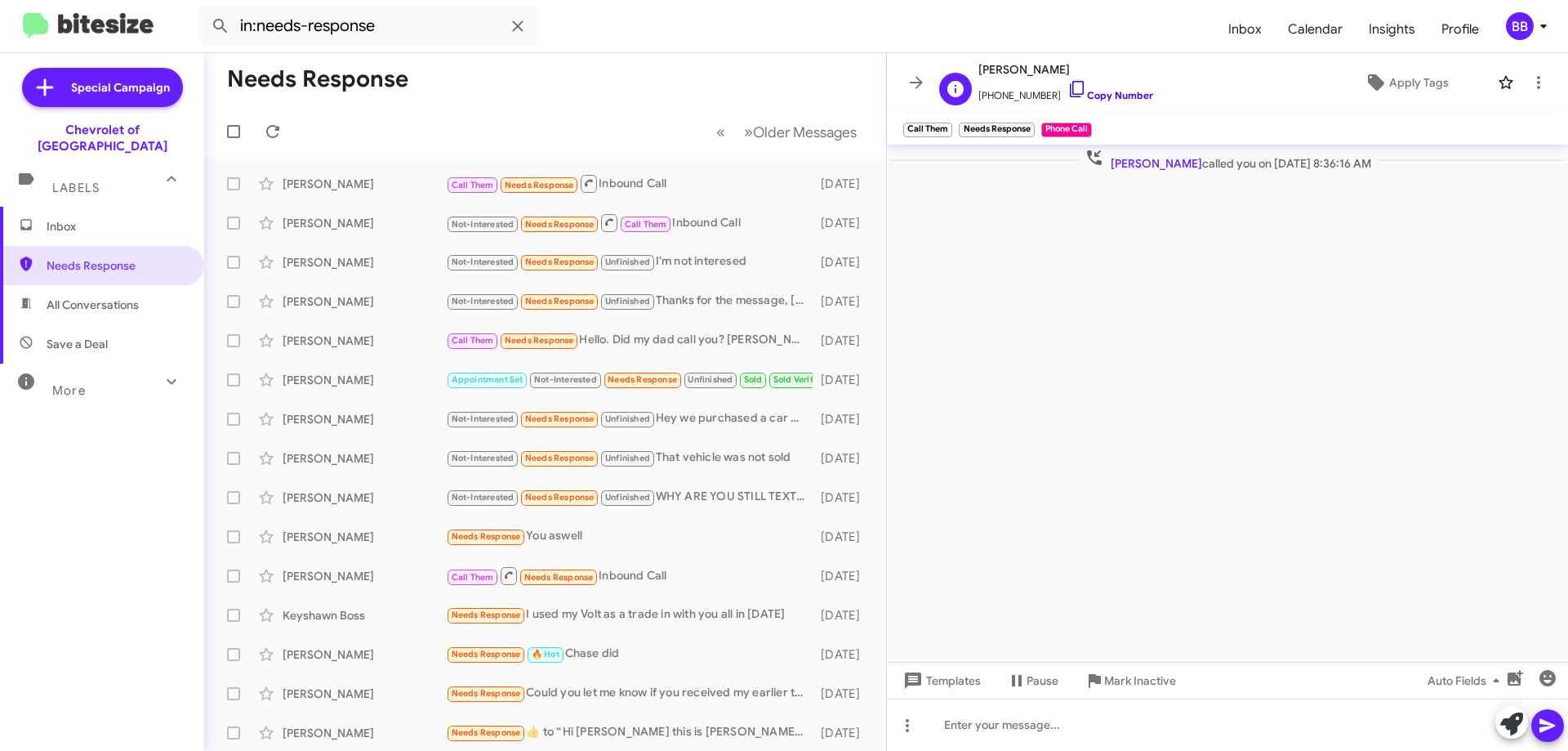
click at [1068, 93] on icon at bounding box center [1077, 89] width 20 height 20
click at [1095, 90] on link "Copy Number" at bounding box center [1110, 96] width 86 height 12
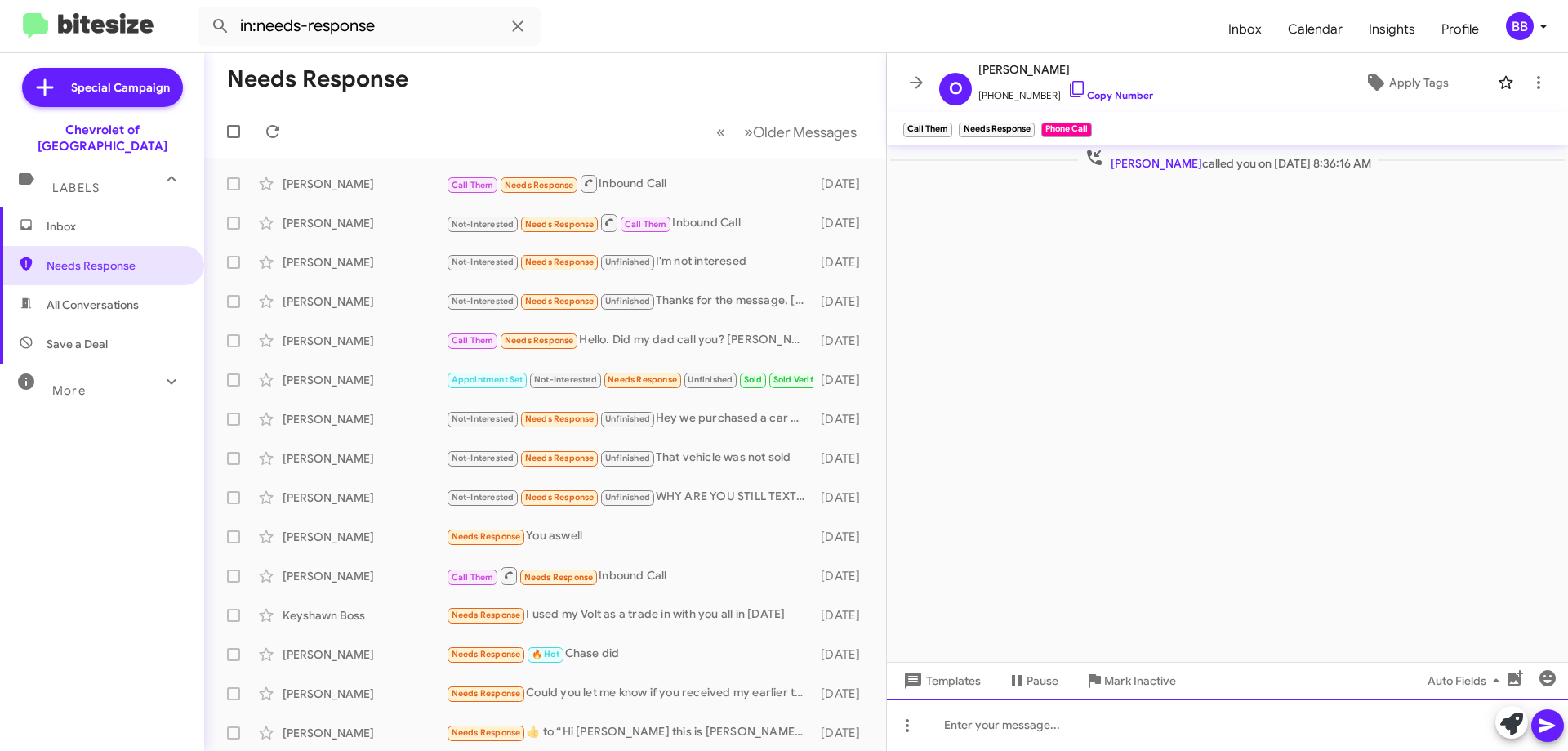
click at [1059, 739] on div at bounding box center [1228, 724] width 682 height 52
paste div
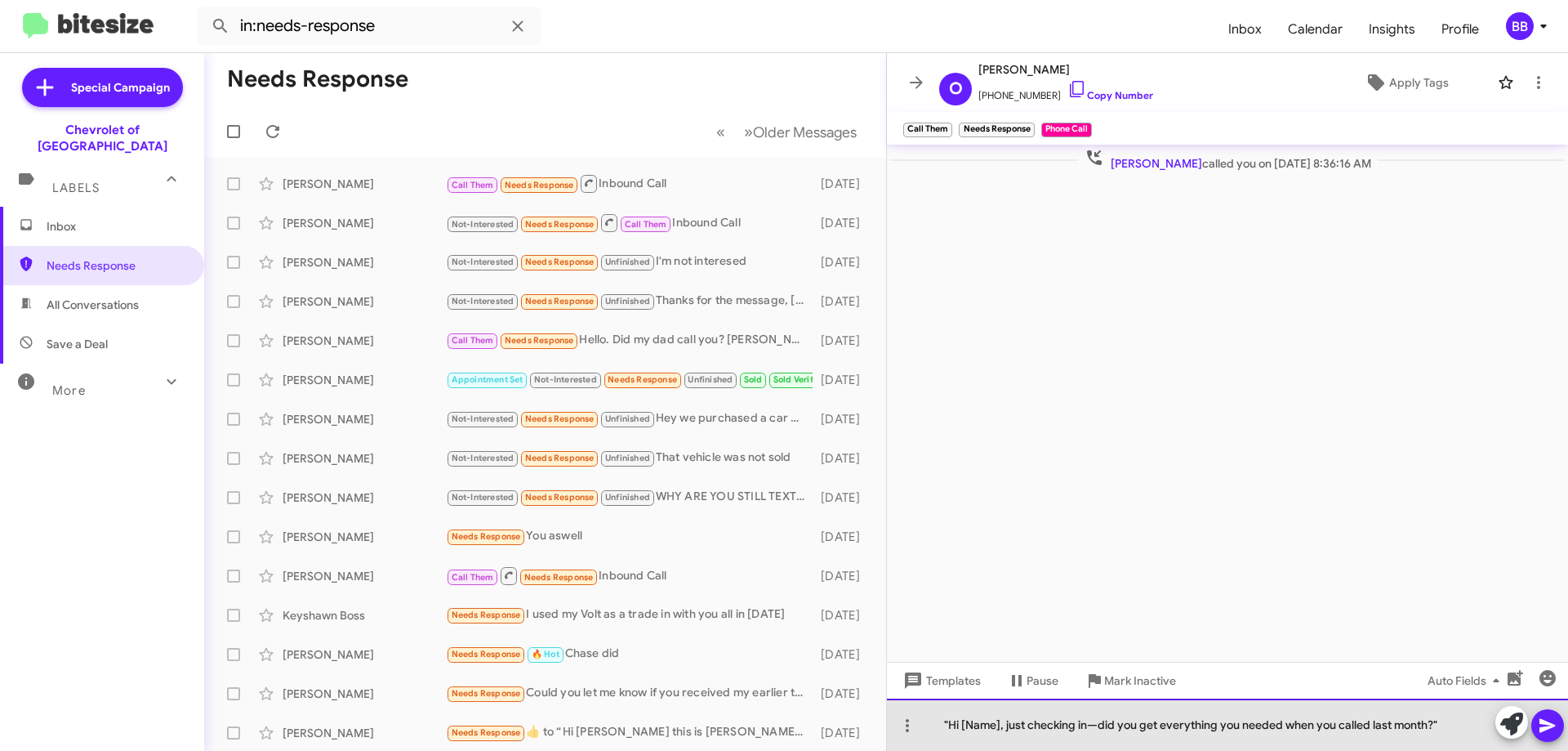
drag, startPoint x: 999, startPoint y: 723, endPoint x: 961, endPoint y: 728, distance: 38.3
click at [961, 728] on div ""Hi [Name], just checking in—did you get everything you needed when you called …" at bounding box center [1228, 724] width 682 height 52
click at [950, 728] on div ""Hi [PERSON_NAME], just checking in—did you get everything you needed when you …" at bounding box center [1228, 724] width 682 height 52
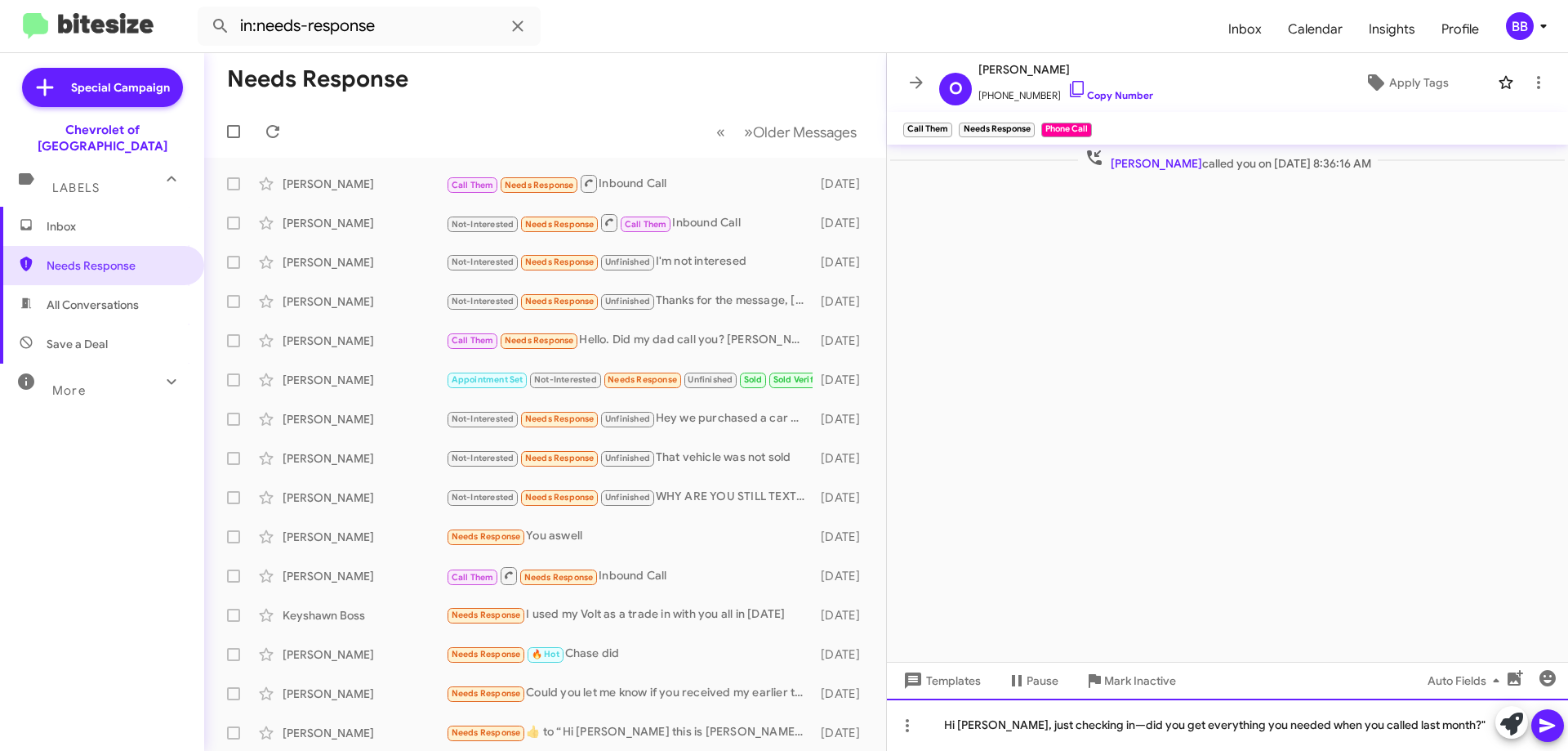
click at [1461, 721] on div "Hi [PERSON_NAME], just checking in—did you get everything you needed when you c…" at bounding box center [1228, 724] width 682 height 52
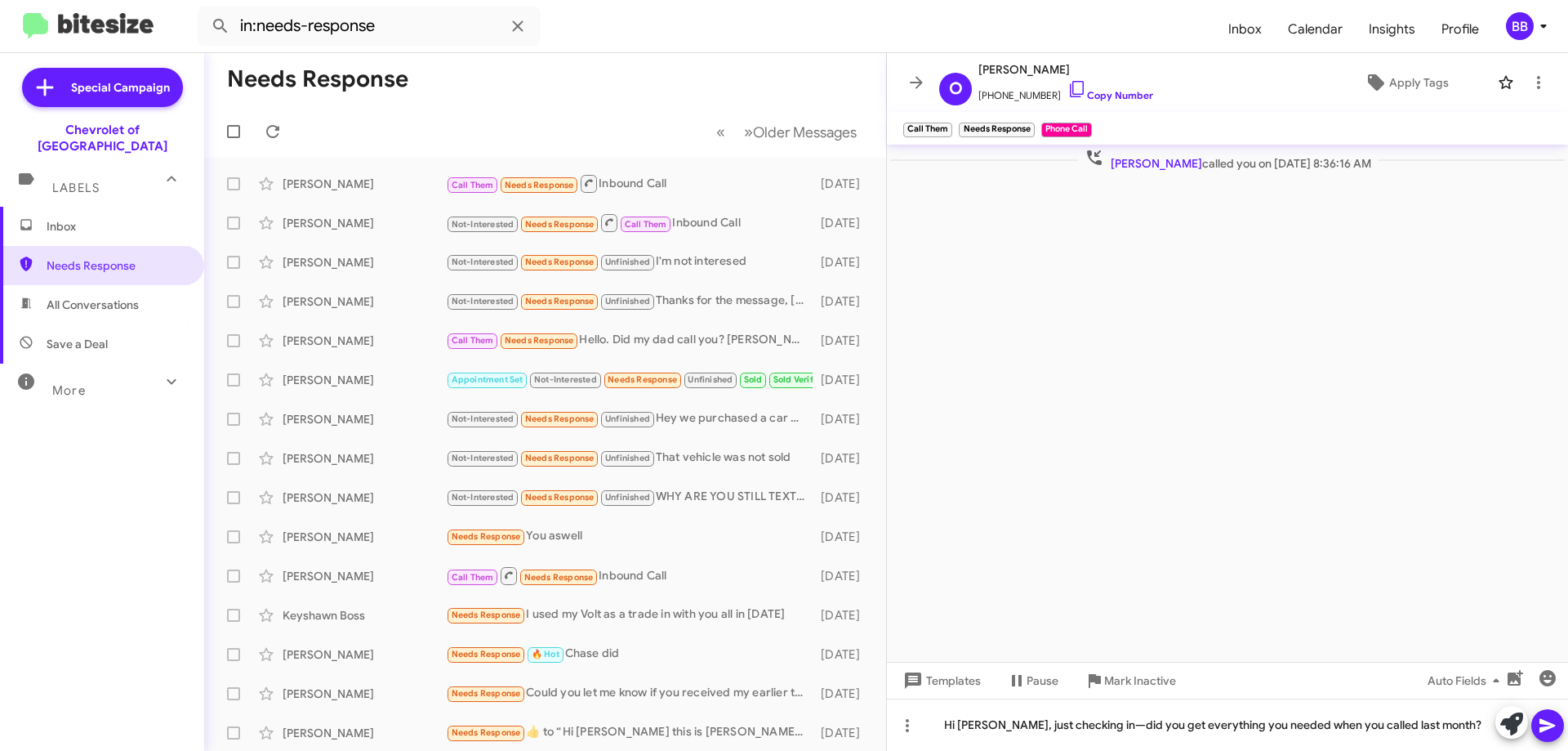
click at [1552, 721] on icon at bounding box center [1547, 725] width 20 height 20
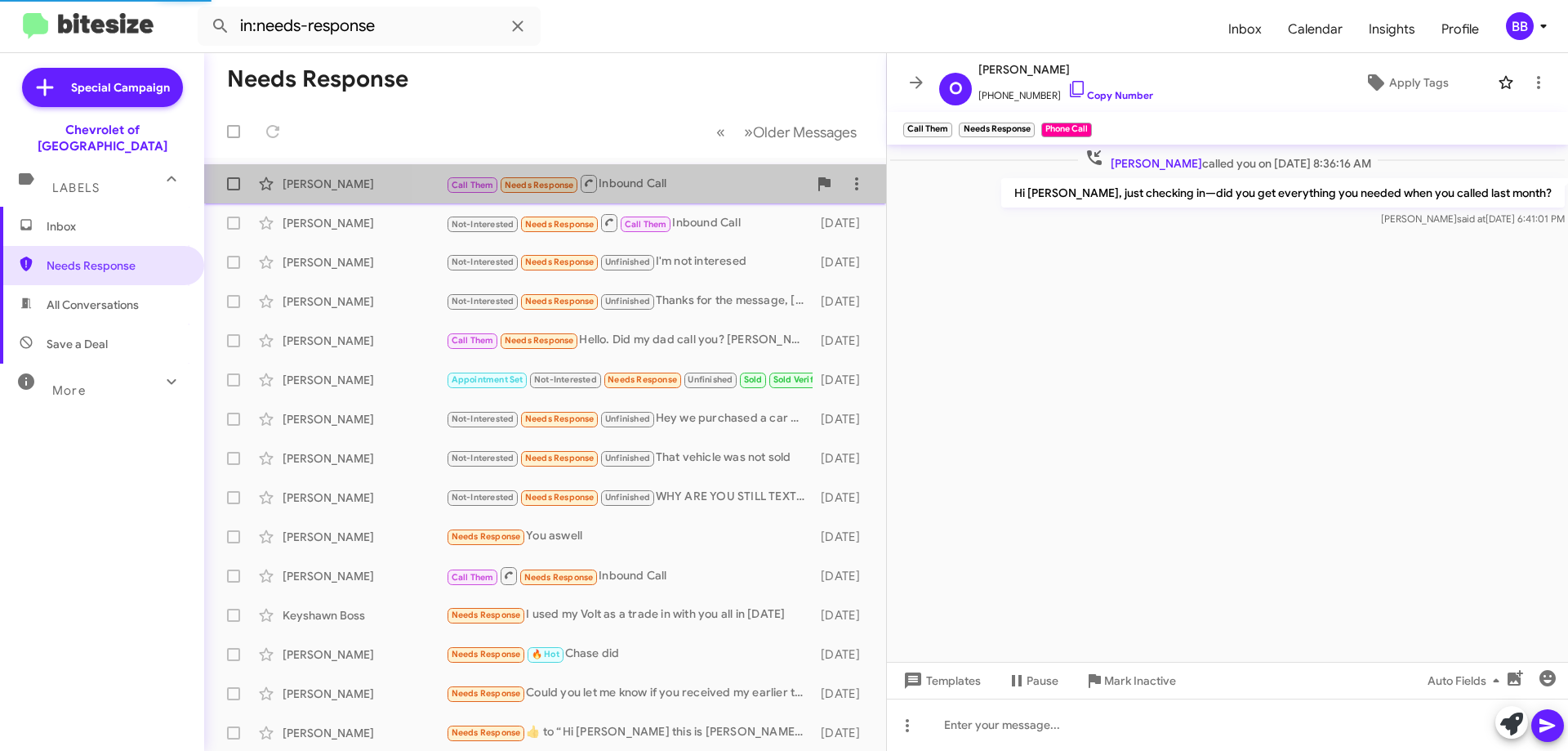
click at [686, 187] on div "Call Them Needs Response Inbound Call" at bounding box center [627, 183] width 362 height 21
click at [638, 183] on div "Call Them Needs Response Inbound Call" at bounding box center [627, 183] width 362 height 21
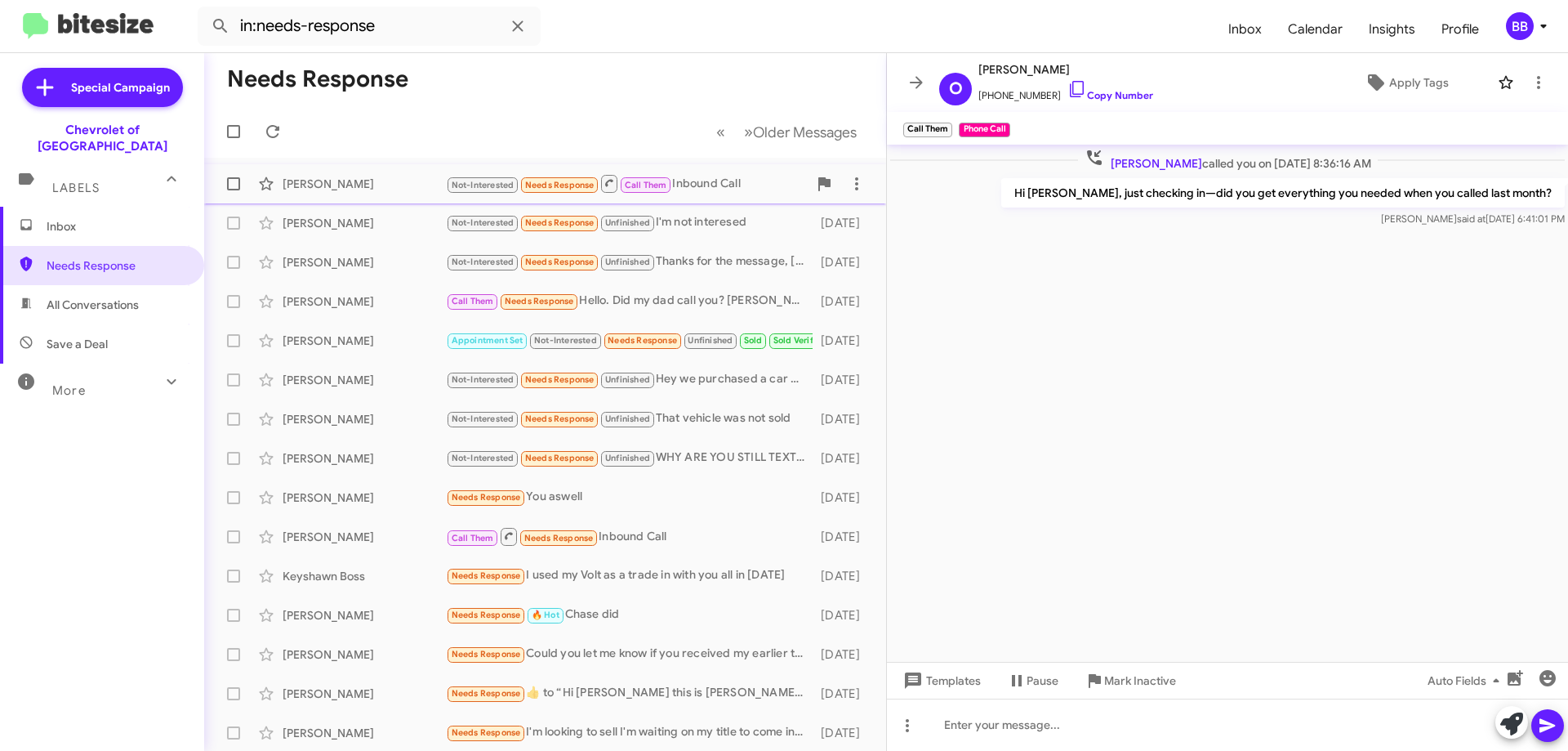
click at [692, 193] on div "Not-Interested Needs Response Call Them Inbound Call" at bounding box center [627, 183] width 362 height 21
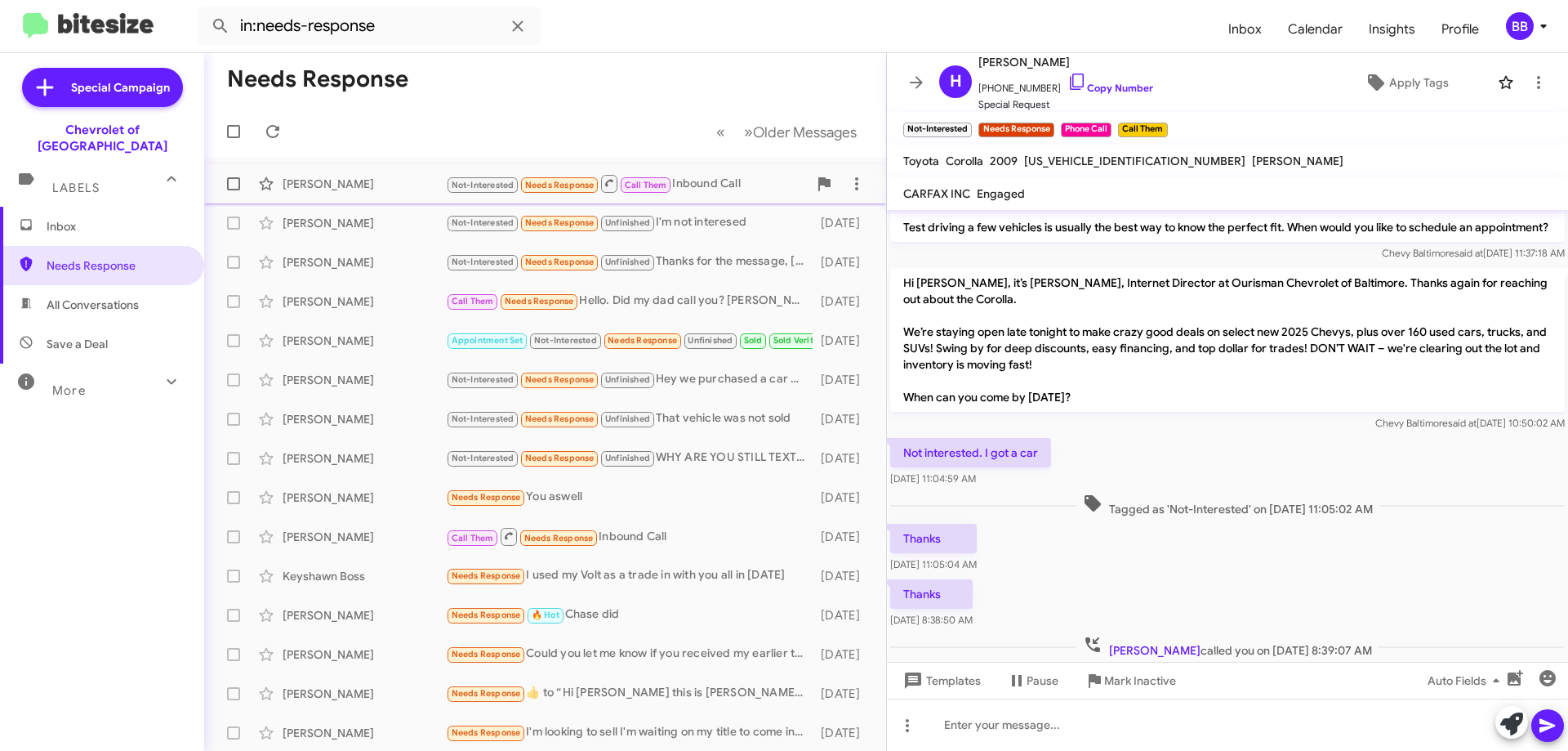
click at [732, 182] on div "Not-Interested Needs Response Call Them Inbound Call" at bounding box center [627, 183] width 362 height 21
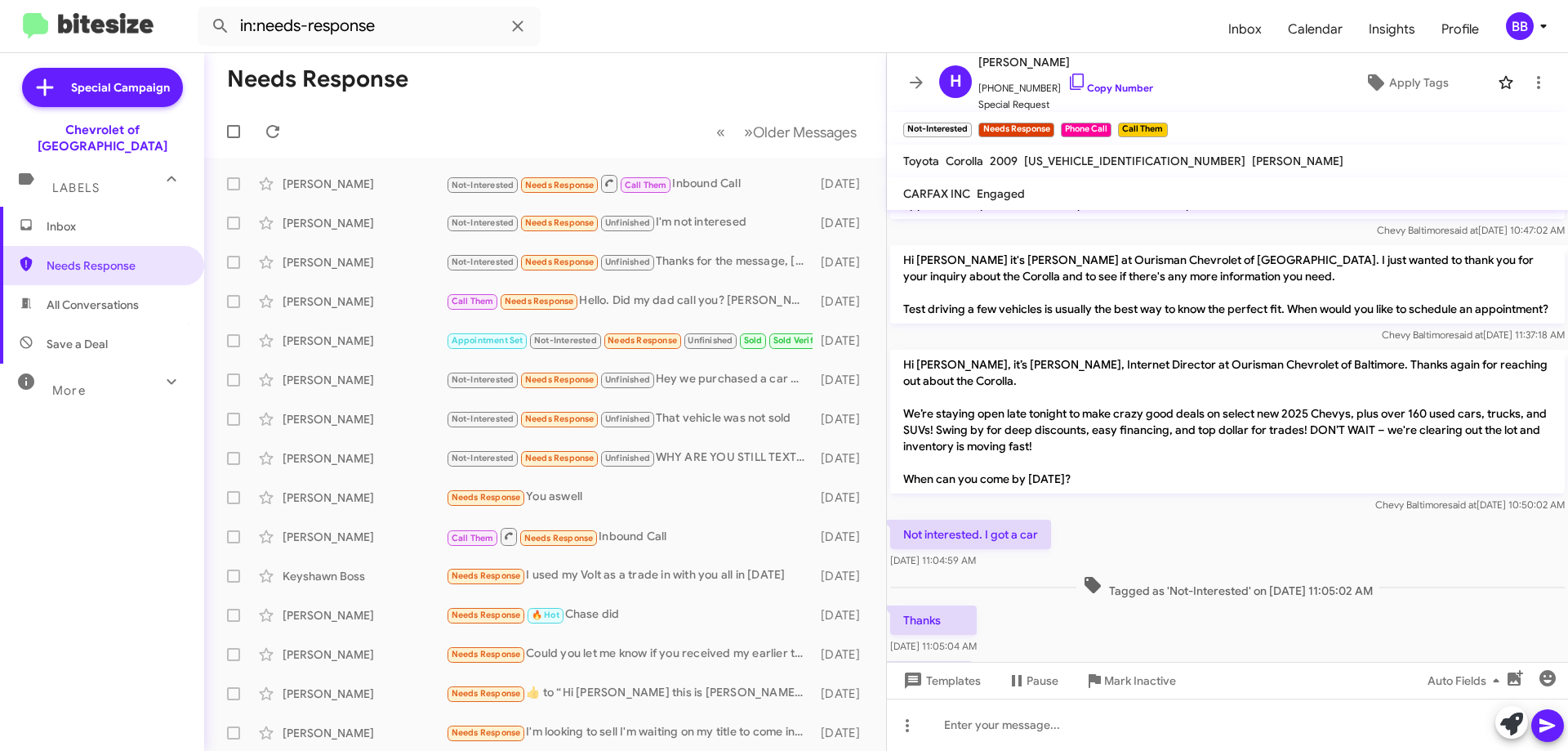
scroll to position [638, 0]
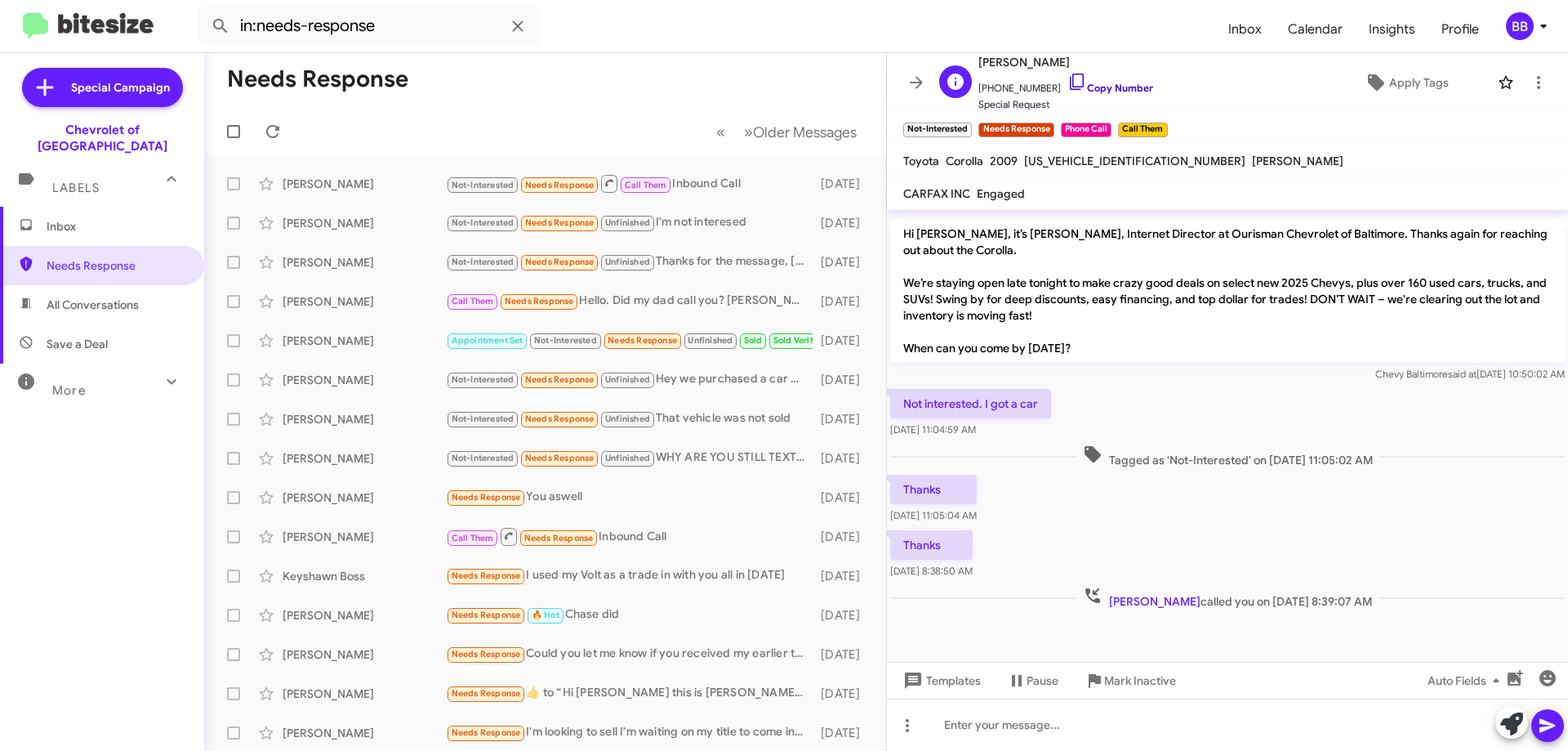
click at [1068, 82] on icon at bounding box center [1077, 82] width 20 height 20
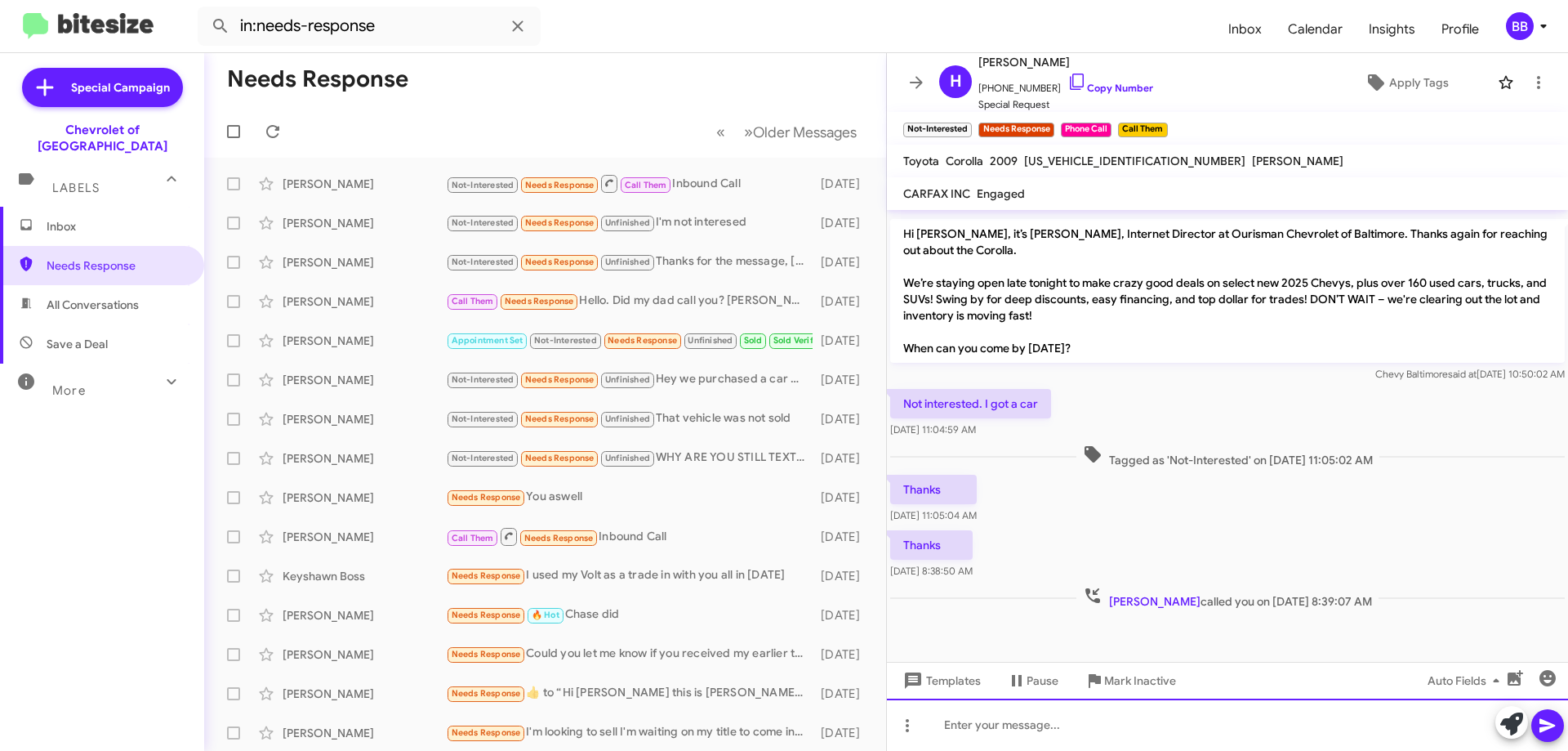
click at [1090, 716] on div at bounding box center [1228, 724] width 682 height 52
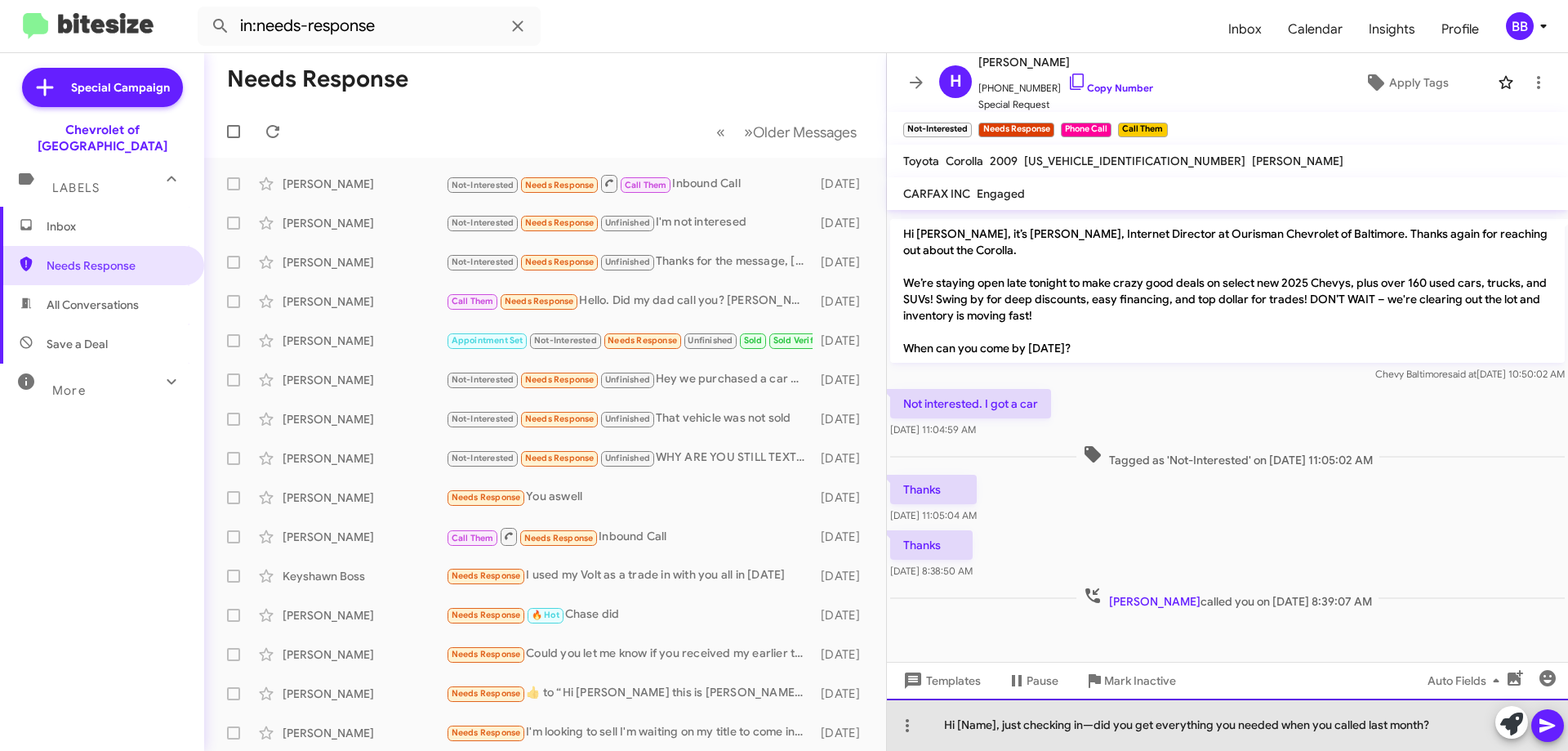
drag, startPoint x: 997, startPoint y: 728, endPoint x: 958, endPoint y: 721, distance: 39.6
click at [958, 721] on div "Hi [Name], just checking in—did you get everything you needed when you called l…" at bounding box center [1228, 724] width 682 height 52
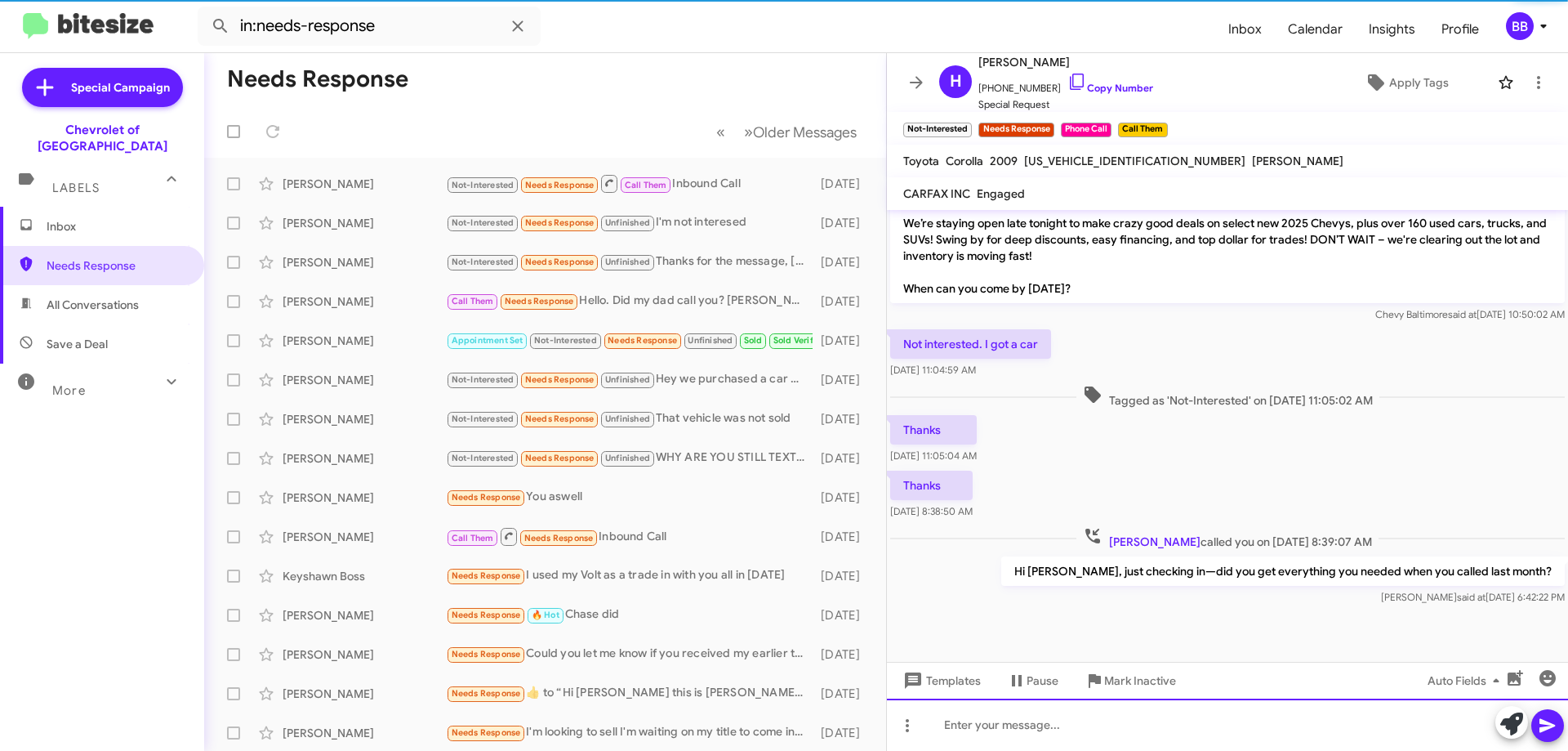
scroll to position [697, 0]
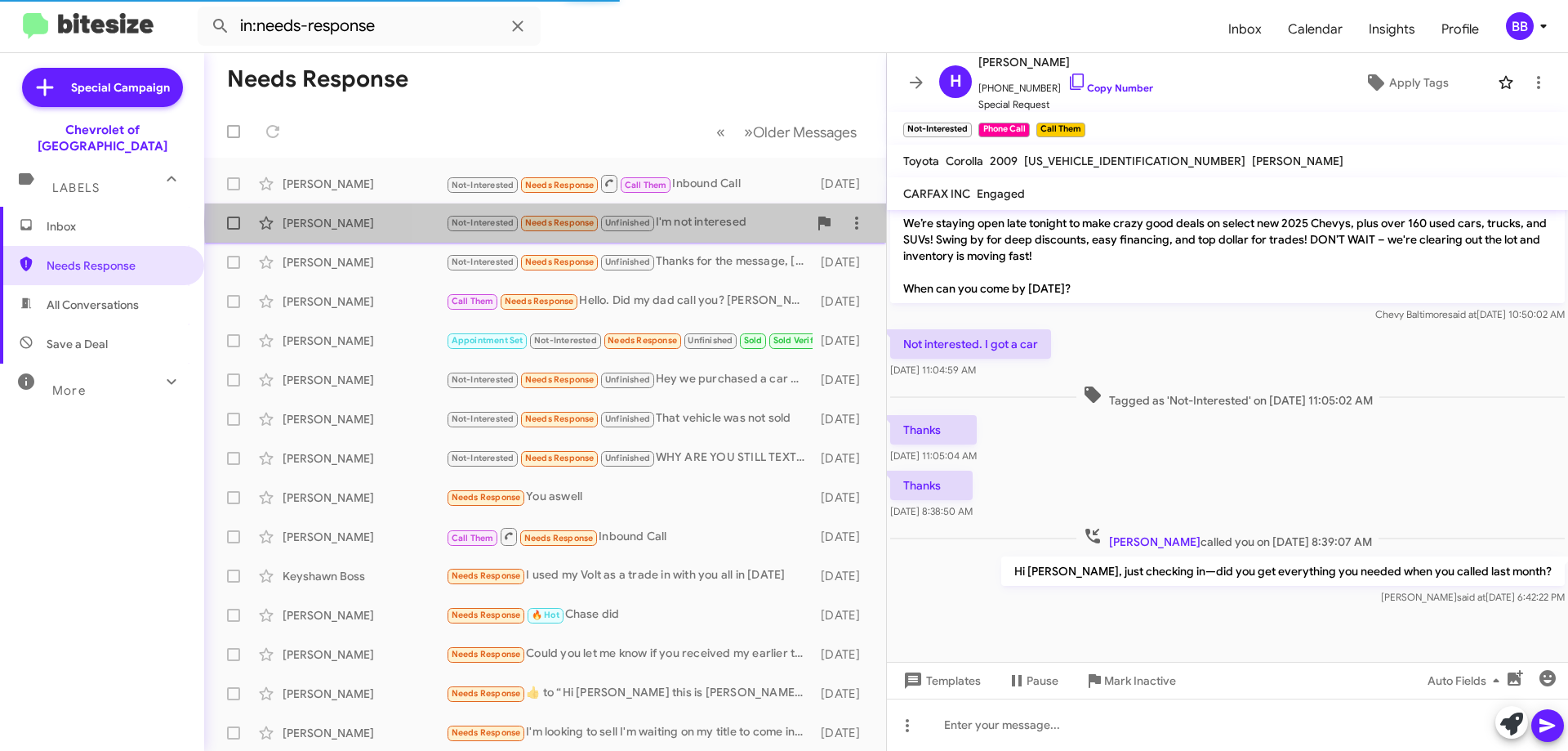
click at [705, 222] on div "Not-Interested Needs Response Unfinished I'm not interesed" at bounding box center [627, 223] width 362 height 19
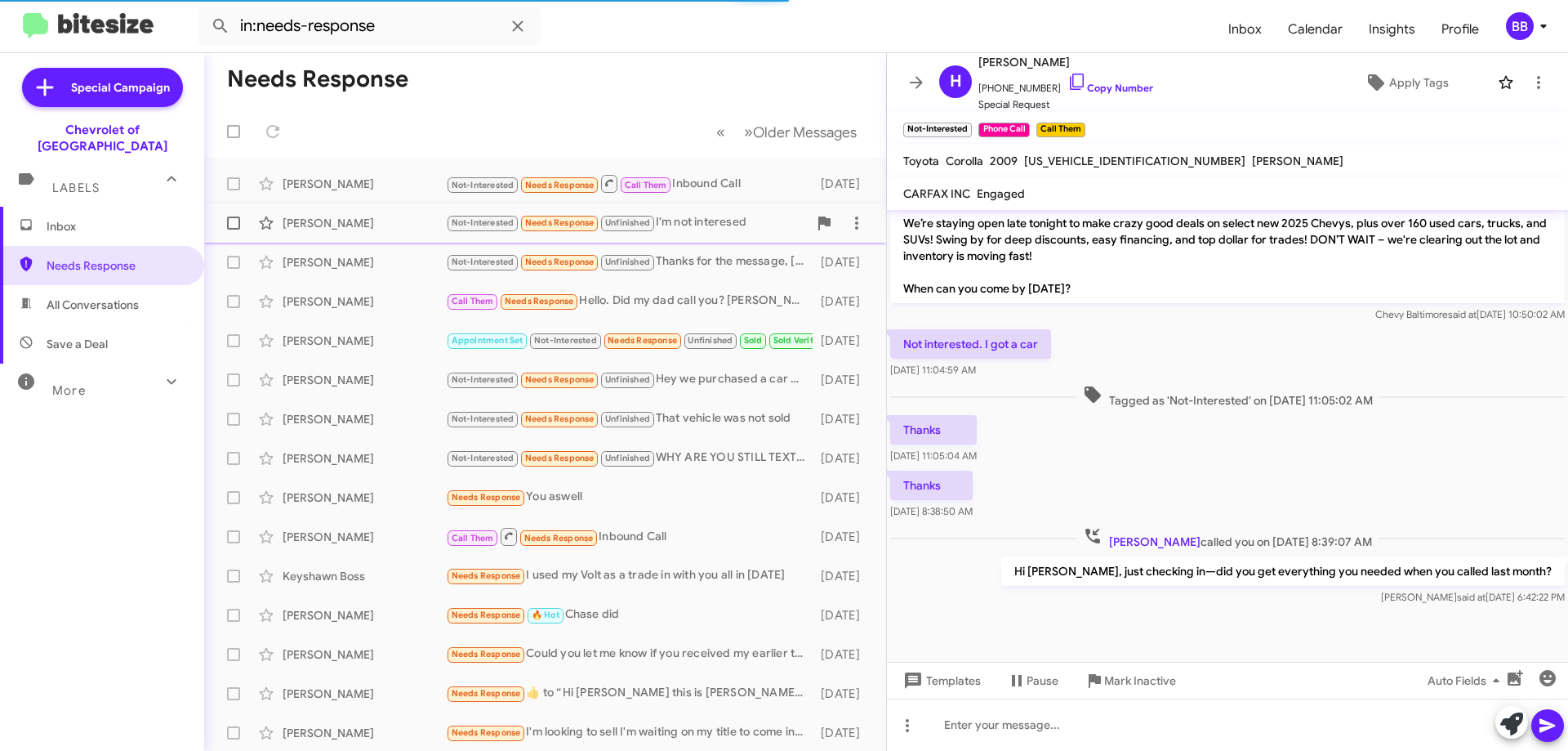
scroll to position [3, 0]
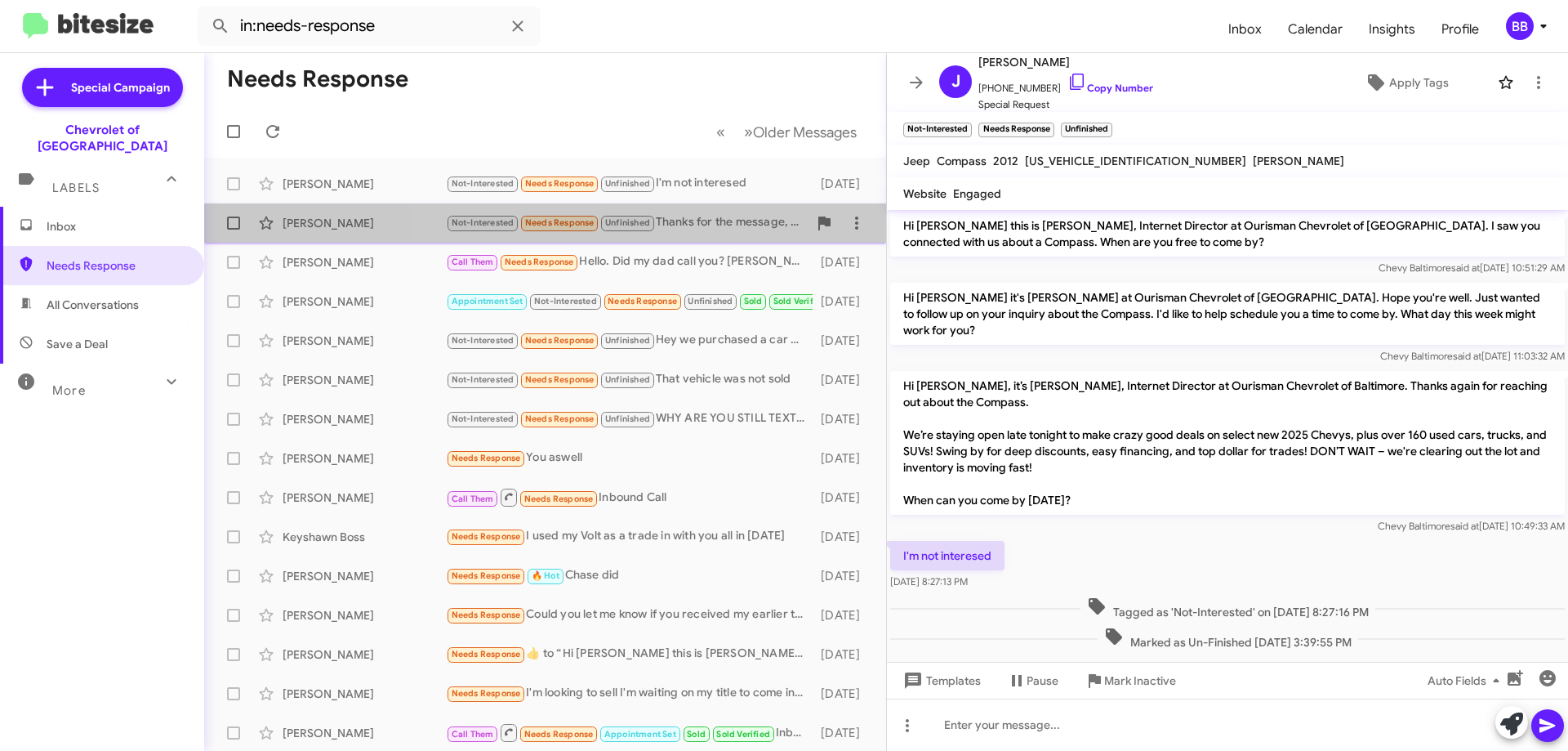
click at [721, 219] on div "Not-Interested Needs Response Unfinished Thanks for the message, [PERSON_NAME].…" at bounding box center [627, 223] width 362 height 19
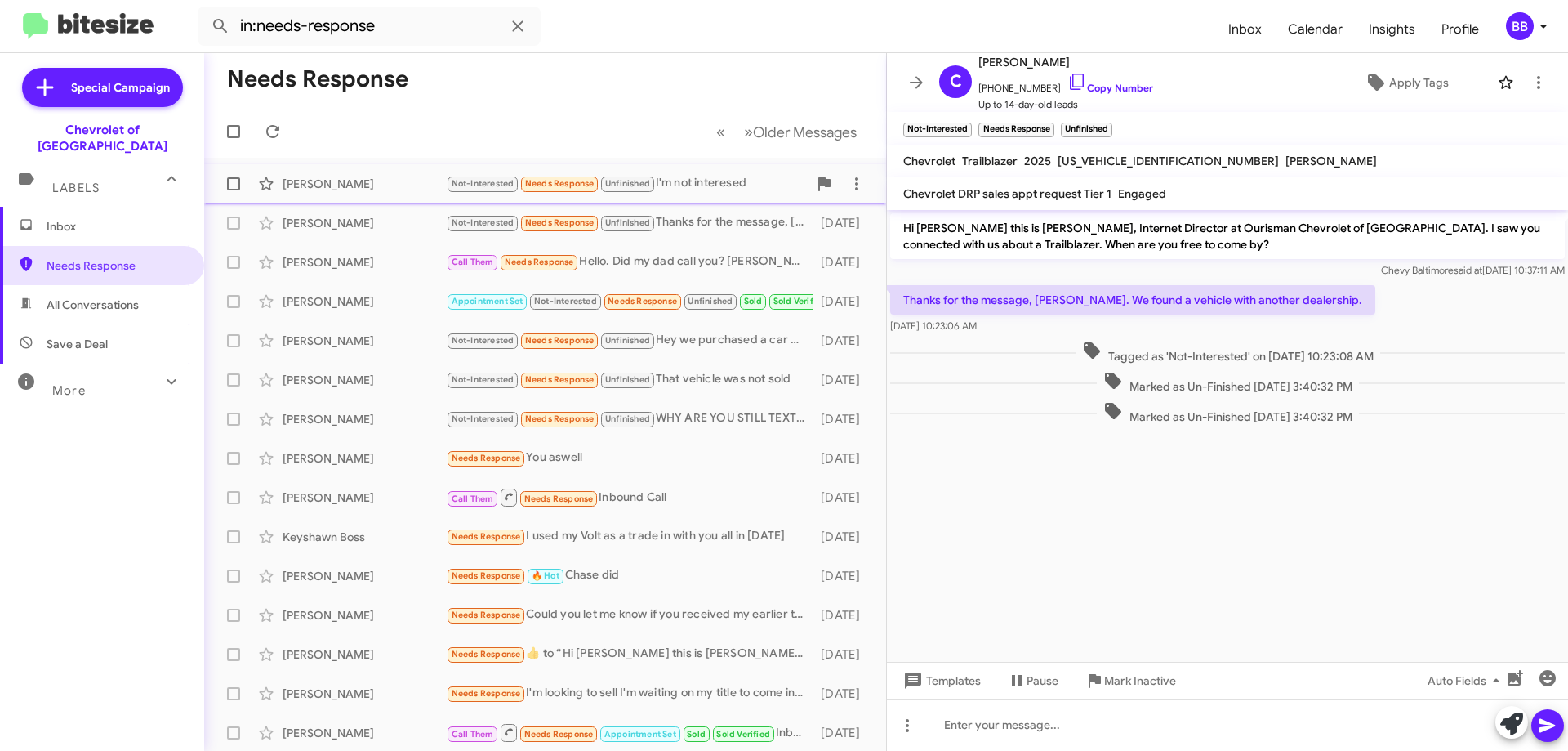
click at [665, 184] on div "Not-Interested Needs Response Unfinished I'm not interesed" at bounding box center [627, 183] width 362 height 19
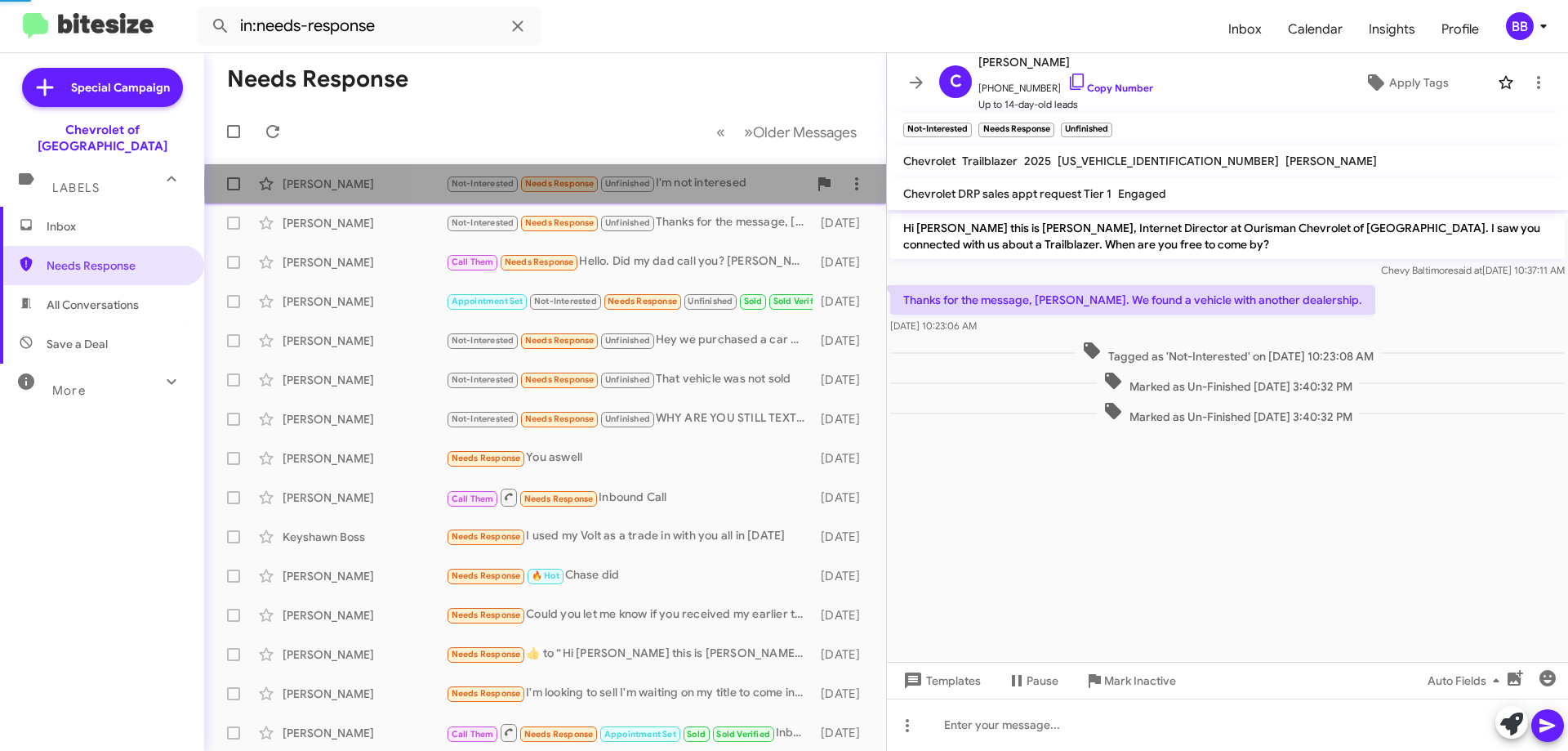
click at [665, 184] on div "Not-Interested Needs Response Unfinished I'm not interesed" at bounding box center [627, 183] width 362 height 19
